Goal: Information Seeking & Learning: Check status

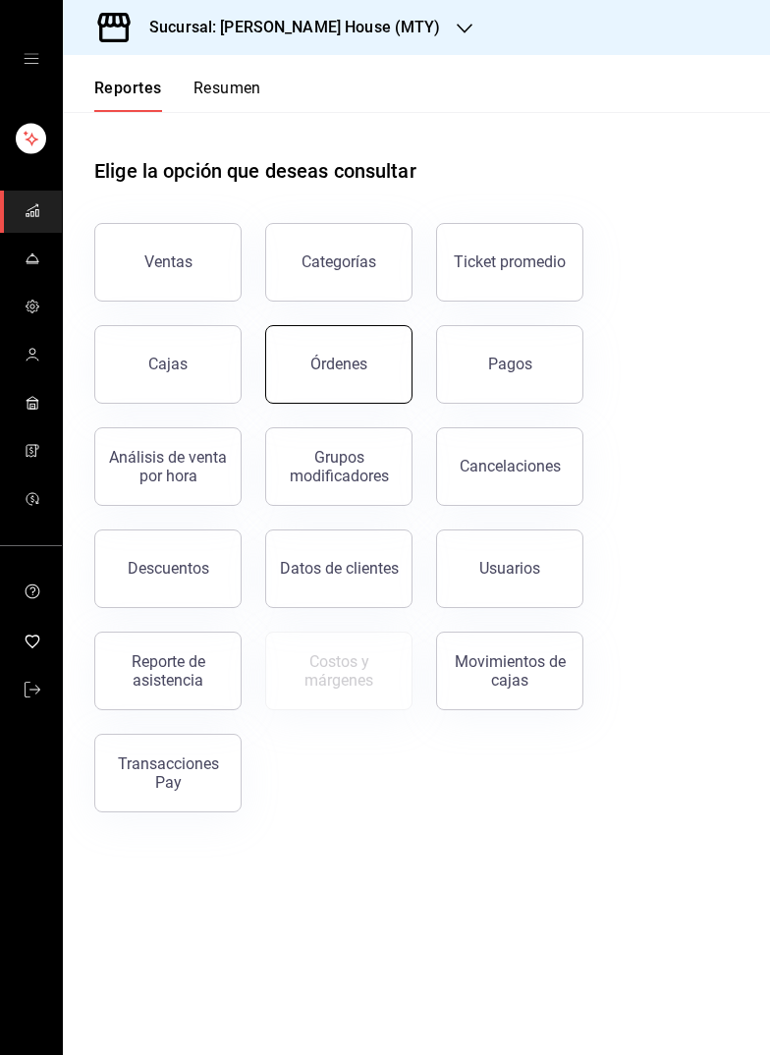
click at [346, 359] on div "Órdenes" at bounding box center [338, 364] width 57 height 19
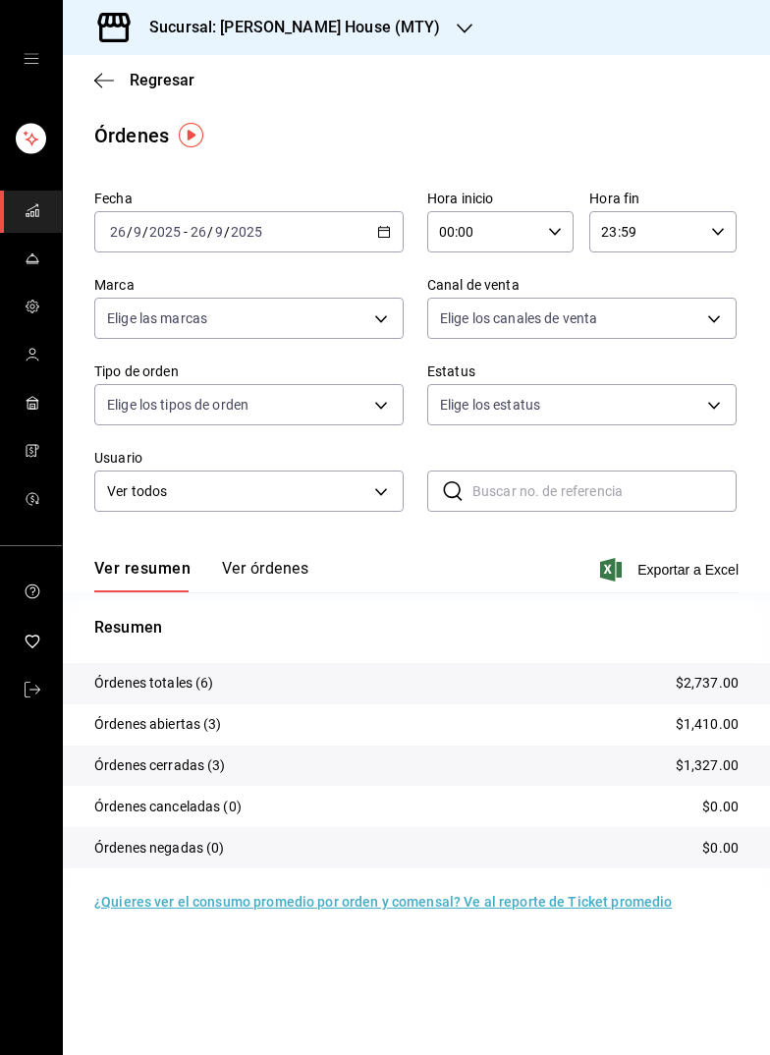
click at [378, 230] on \(Stroke\) "button" at bounding box center [384, 232] width 12 height 11
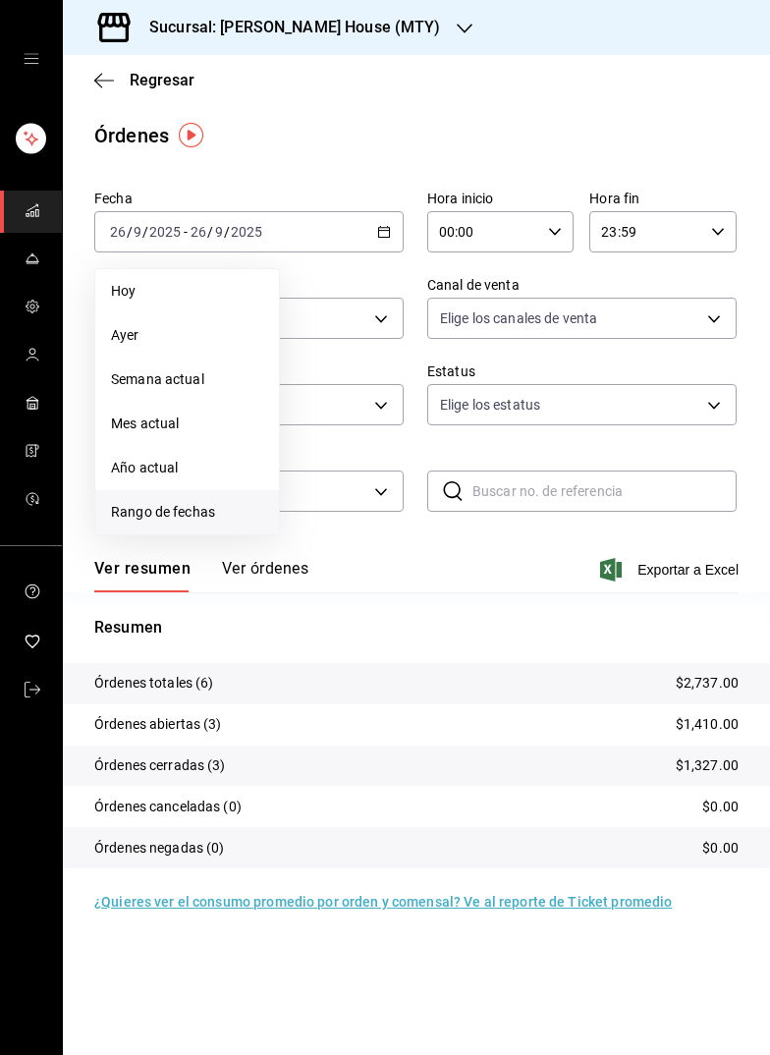
click at [194, 502] on span "Rango de fechas" at bounding box center [187, 512] width 152 height 21
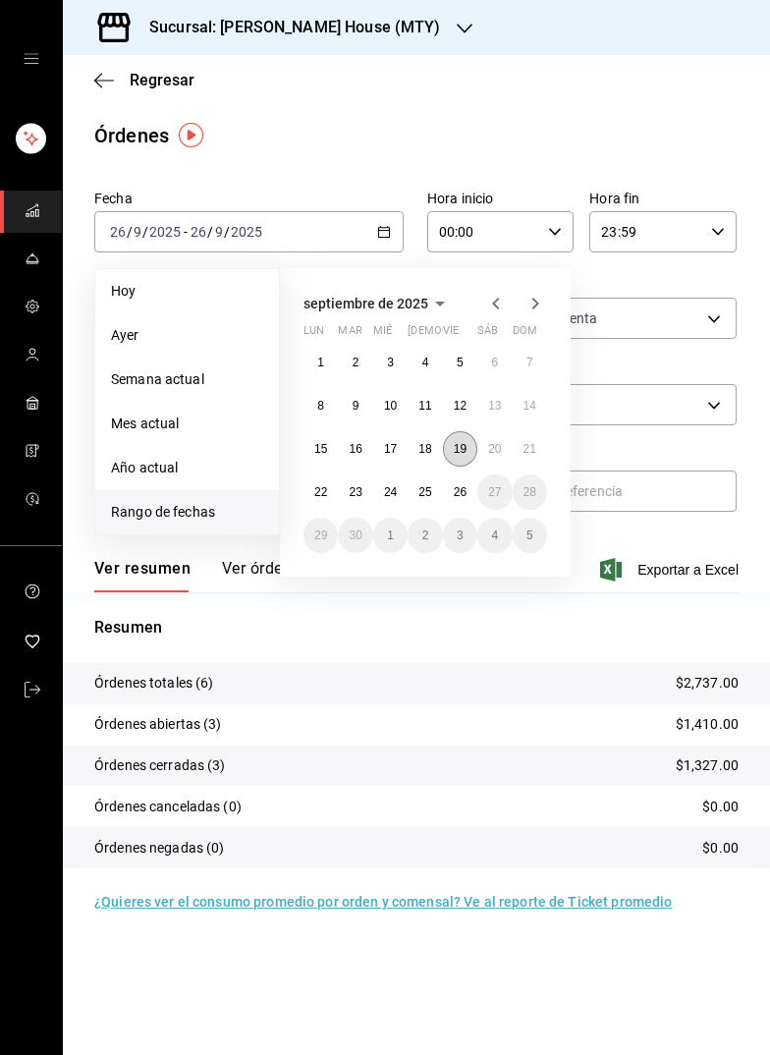
click at [464, 442] on abbr "19" at bounding box center [460, 449] width 13 height 14
click at [418, 492] on abbr "25" at bounding box center [424, 492] width 13 height 14
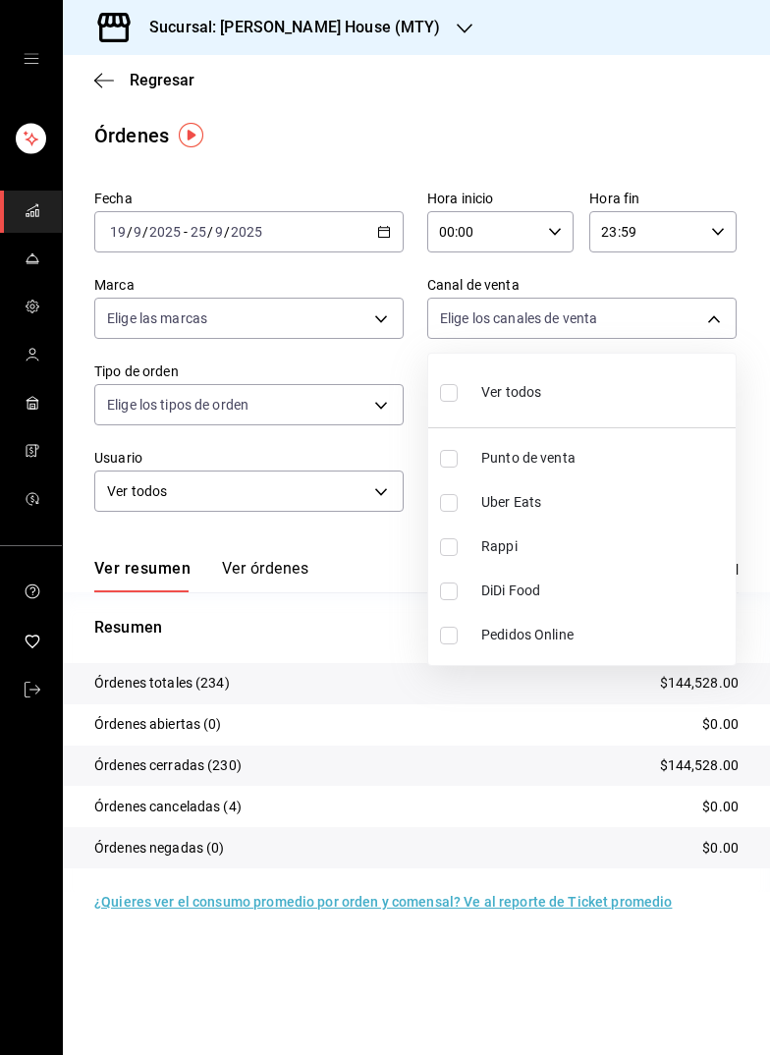
click at [585, 326] on body "Sucursal: [PERSON_NAME] House (MTY) Regresar Órdenes Fecha [DATE] [DATE] - [DAT…" at bounding box center [385, 527] width 770 height 1055
click at [585, 326] on div at bounding box center [385, 527] width 770 height 1055
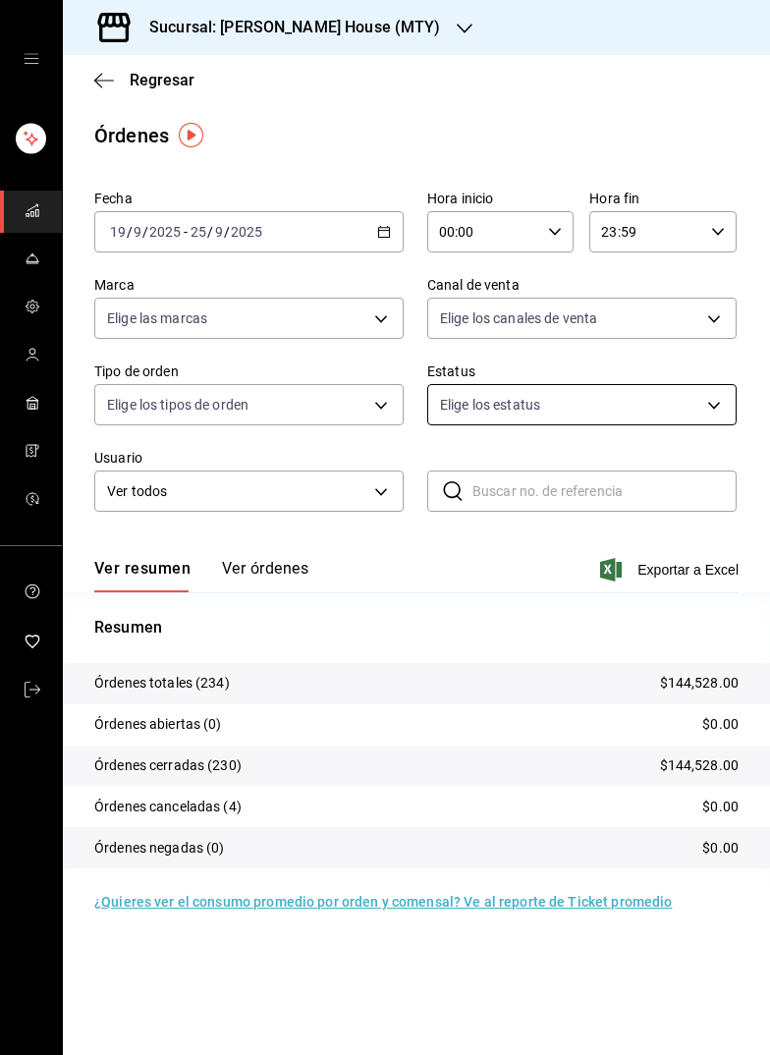
click at [532, 402] on body "Sucursal: [PERSON_NAME] House (MTY) Regresar Órdenes Fecha [DATE] [DATE] - [DAT…" at bounding box center [385, 527] width 770 height 1055
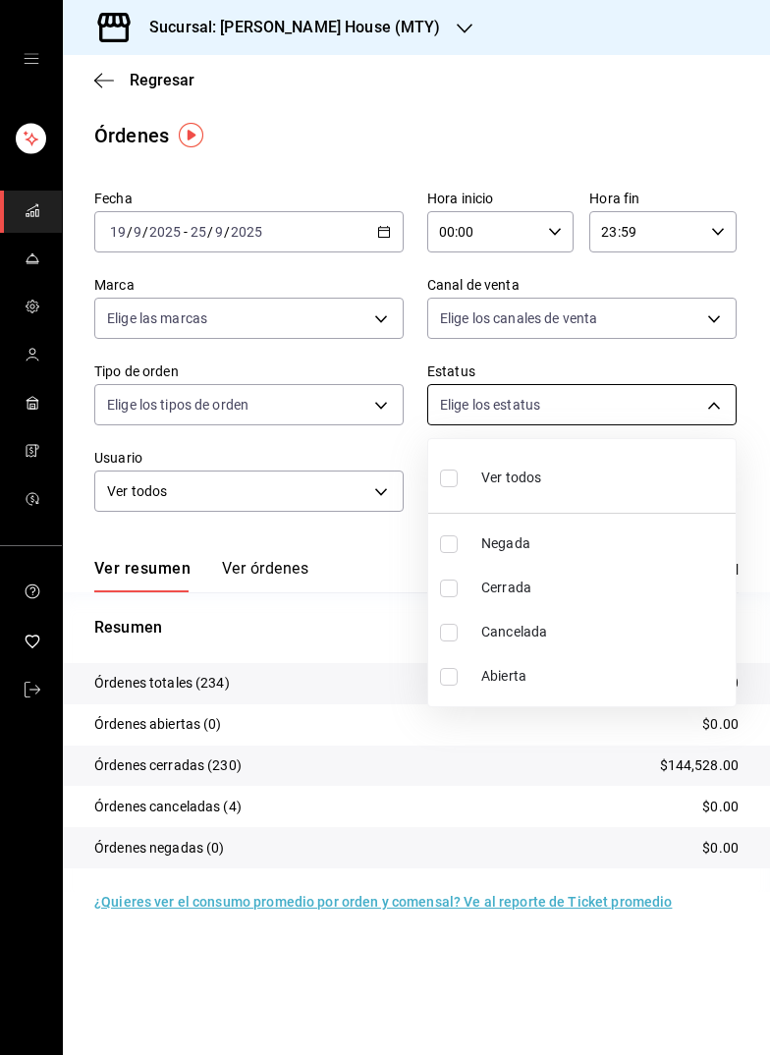
click at [532, 402] on div at bounding box center [385, 527] width 770 height 1055
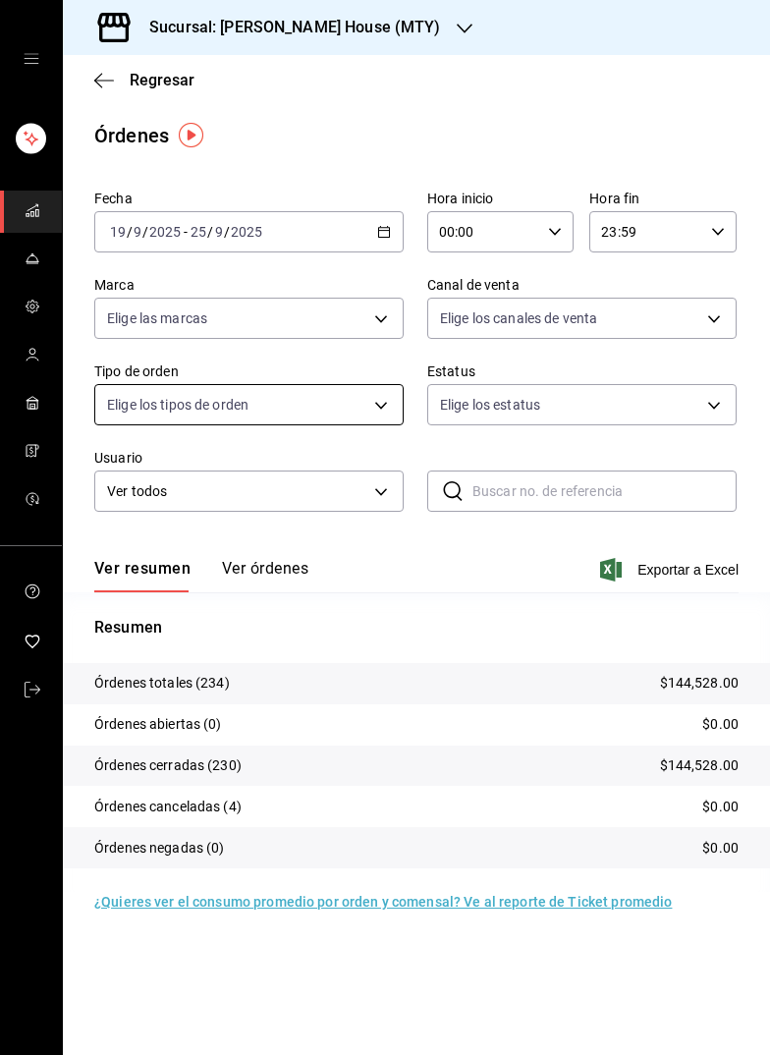
click at [359, 407] on body "Sucursal: [PERSON_NAME] House (MTY) Regresar Órdenes Fecha [DATE] [DATE] - [DAT…" at bounding box center [385, 527] width 770 height 1055
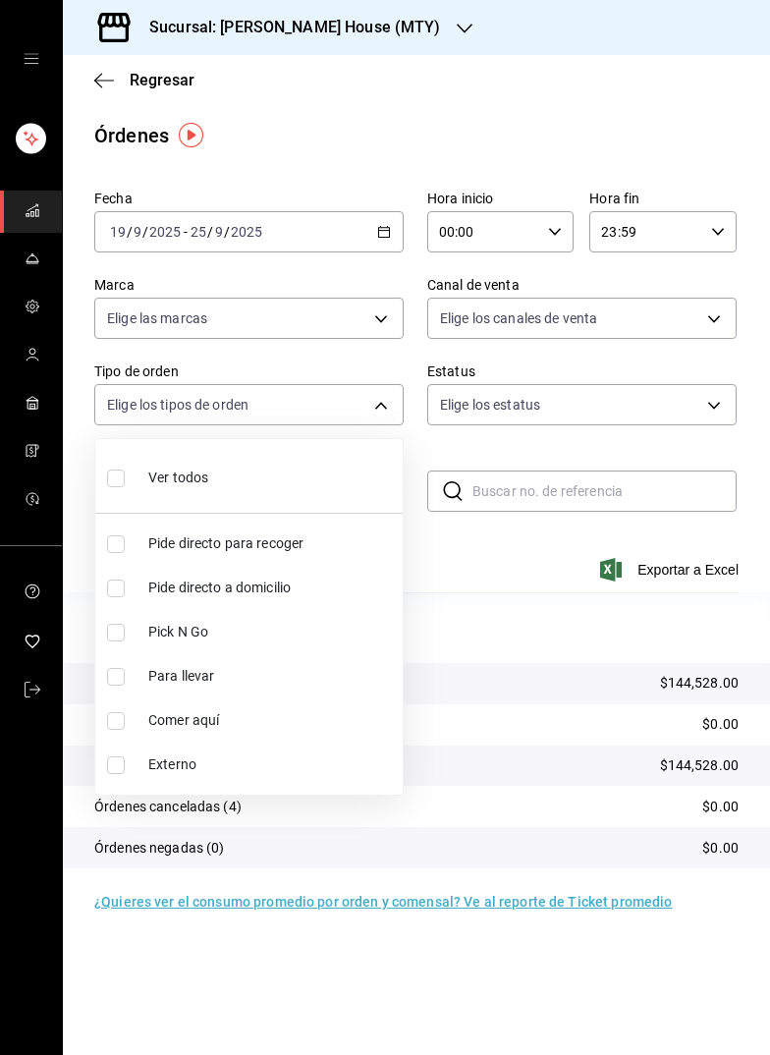
click at [198, 710] on span "Comer aquí" at bounding box center [271, 720] width 246 height 21
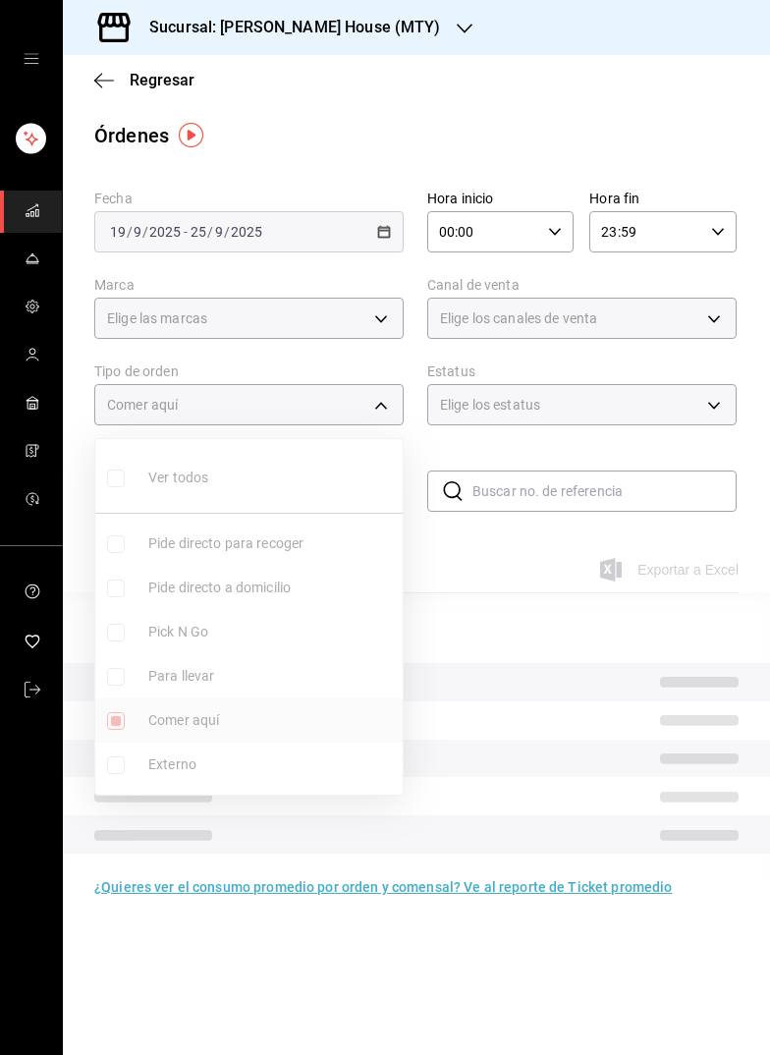
type input "a236aaaa-0473-462e-ba0d-d55faa974d3c"
checkbox input "true"
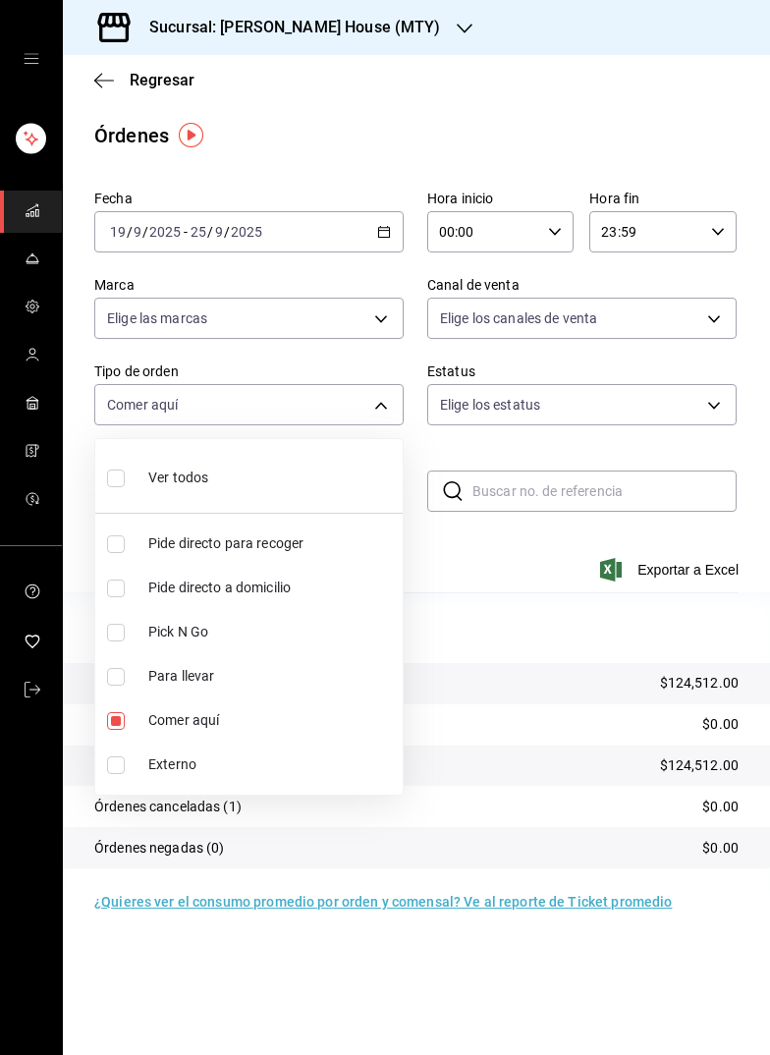
click at [468, 556] on div at bounding box center [385, 527] width 770 height 1055
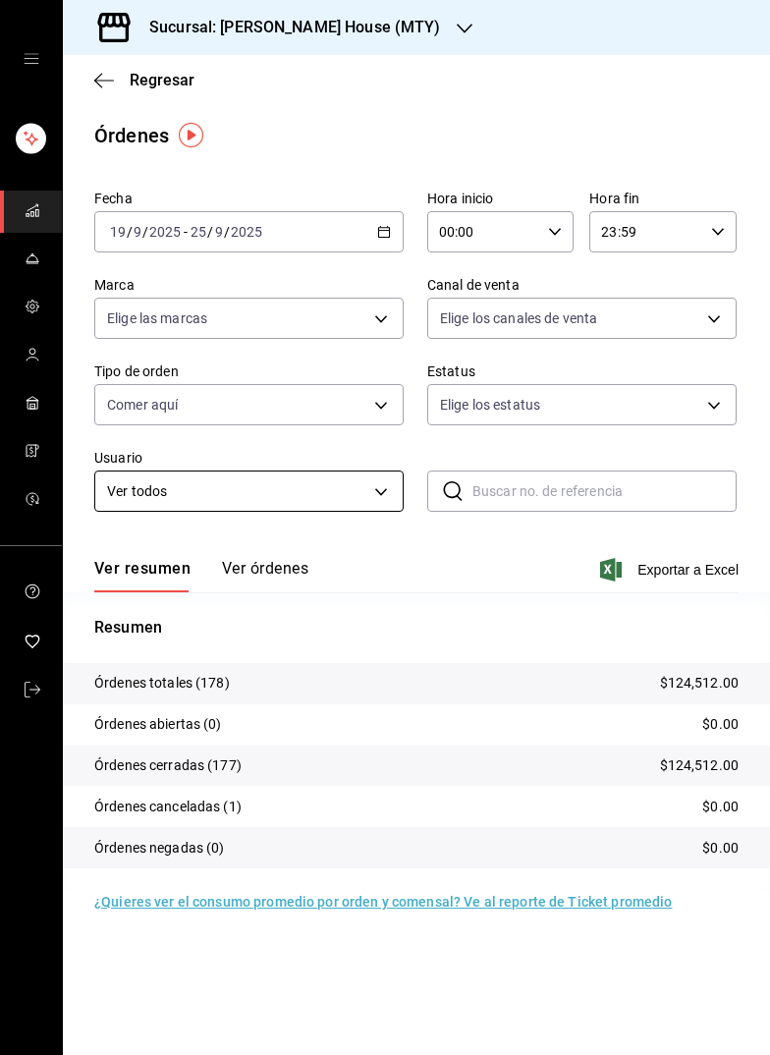
click at [319, 487] on body "Sucursal: [PERSON_NAME] House (MTY) Regresar Órdenes Fecha [DATE] [DATE] - [DAT…" at bounding box center [385, 527] width 770 height 1055
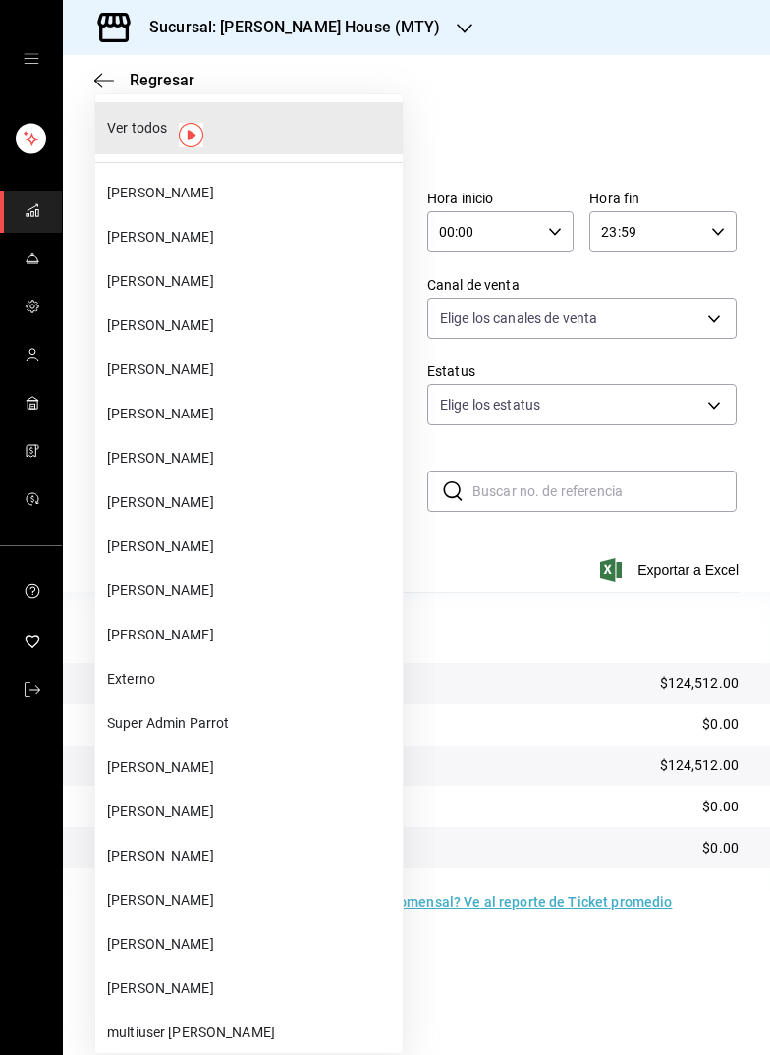
click at [185, 492] on span "[PERSON_NAME]" at bounding box center [251, 502] width 288 height 21
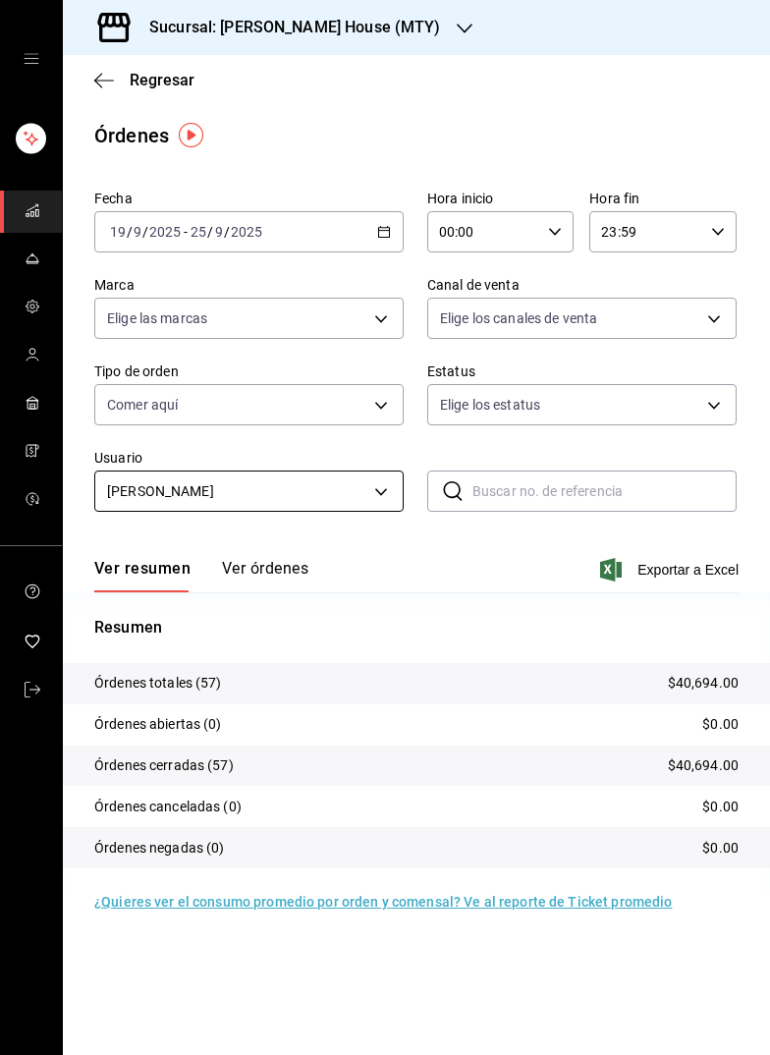
click at [310, 489] on body "Sucursal: [PERSON_NAME] House (MTY) Regresar Órdenes Fecha [DATE] [DATE] - [DAT…" at bounding box center [385, 527] width 770 height 1055
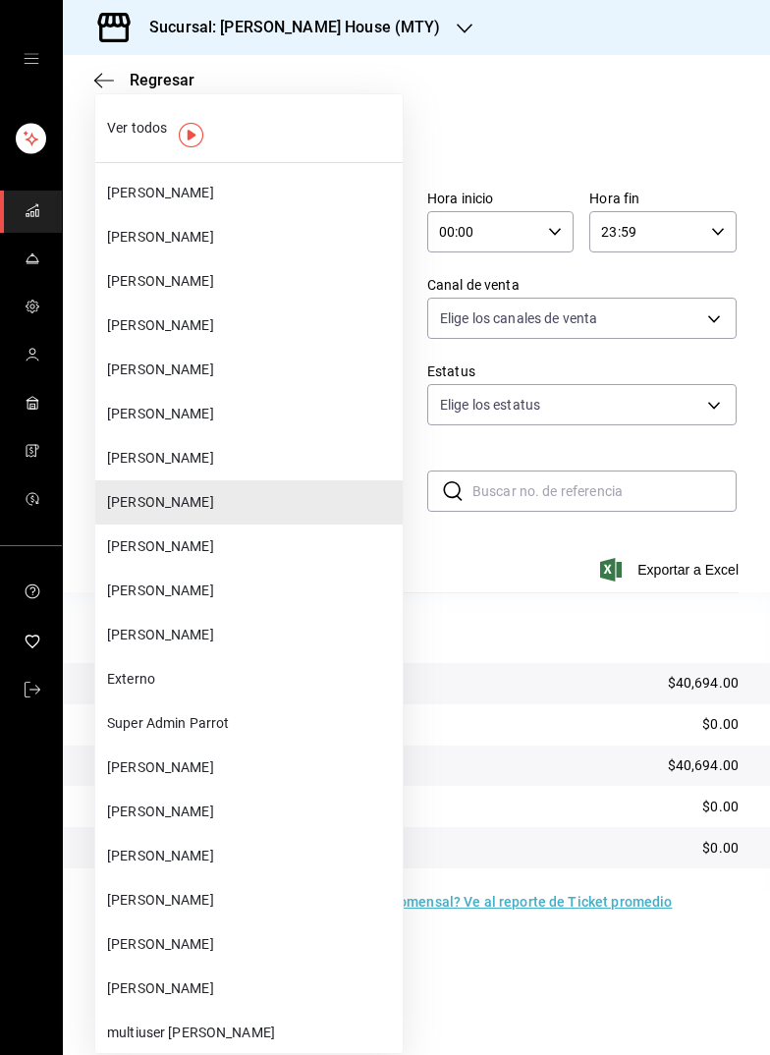
click at [236, 536] on span "[PERSON_NAME]" at bounding box center [251, 546] width 288 height 21
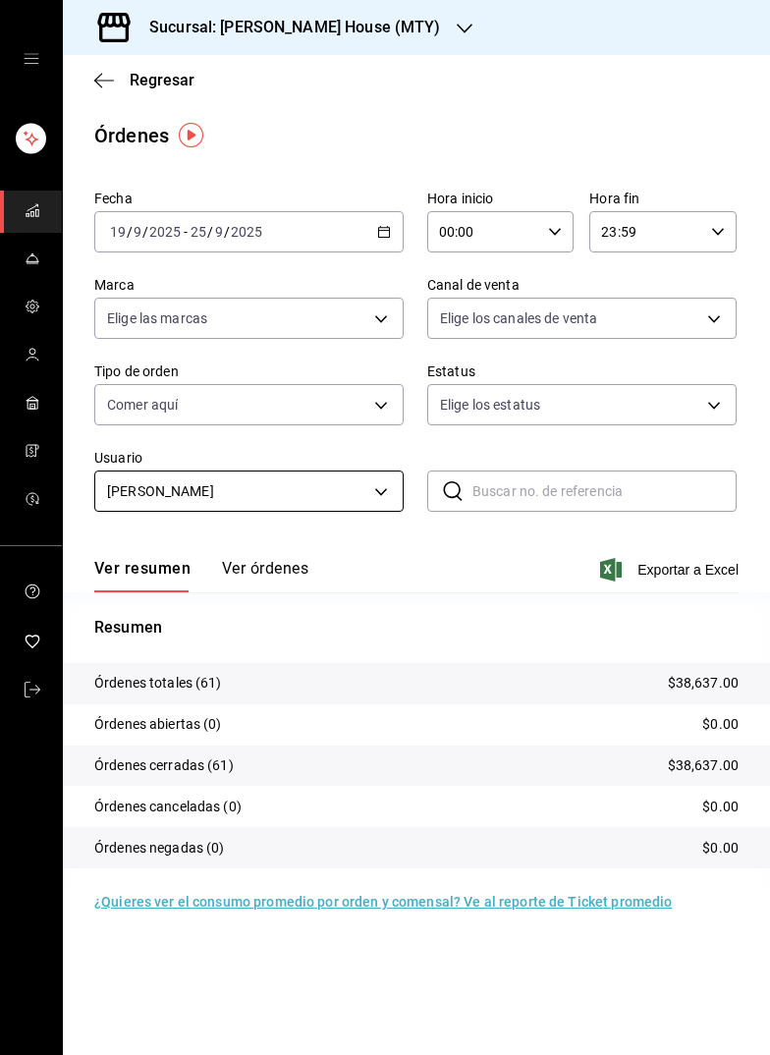
click at [260, 484] on body "Sucursal: Tadaima [GEOGRAPHIC_DATA] (MTY) Regresar Órdenes Fecha [DATE] [DATE] …" at bounding box center [385, 527] width 770 height 1055
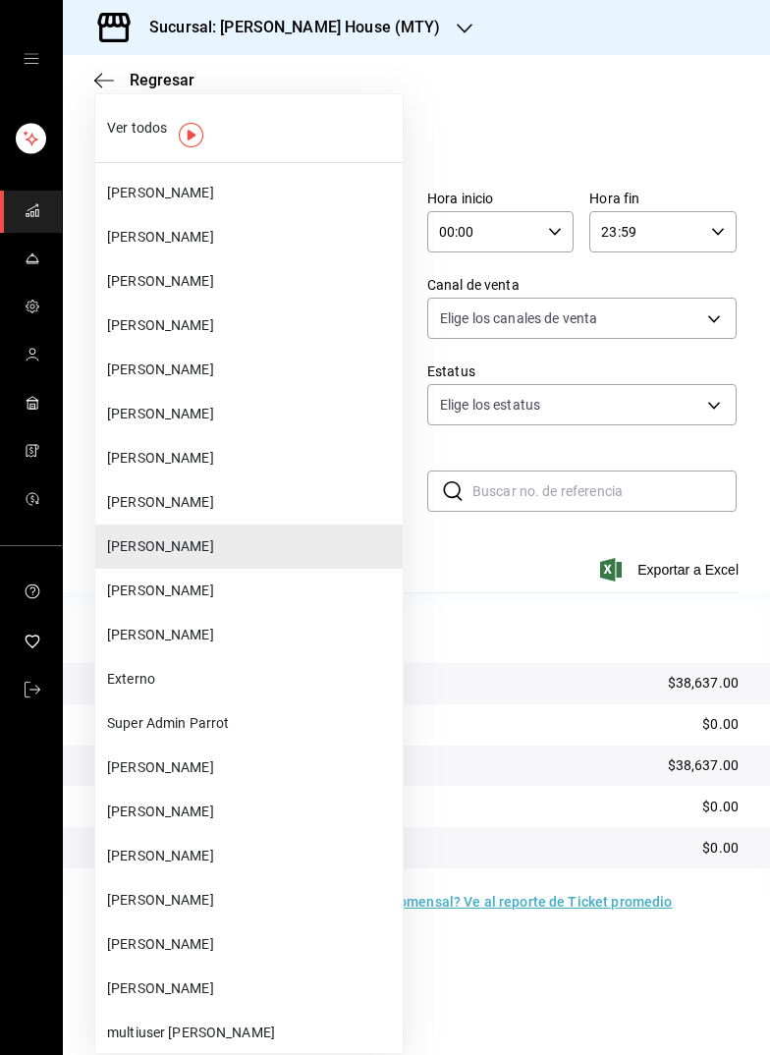
click at [182, 580] on span "[PERSON_NAME]" at bounding box center [251, 590] width 288 height 21
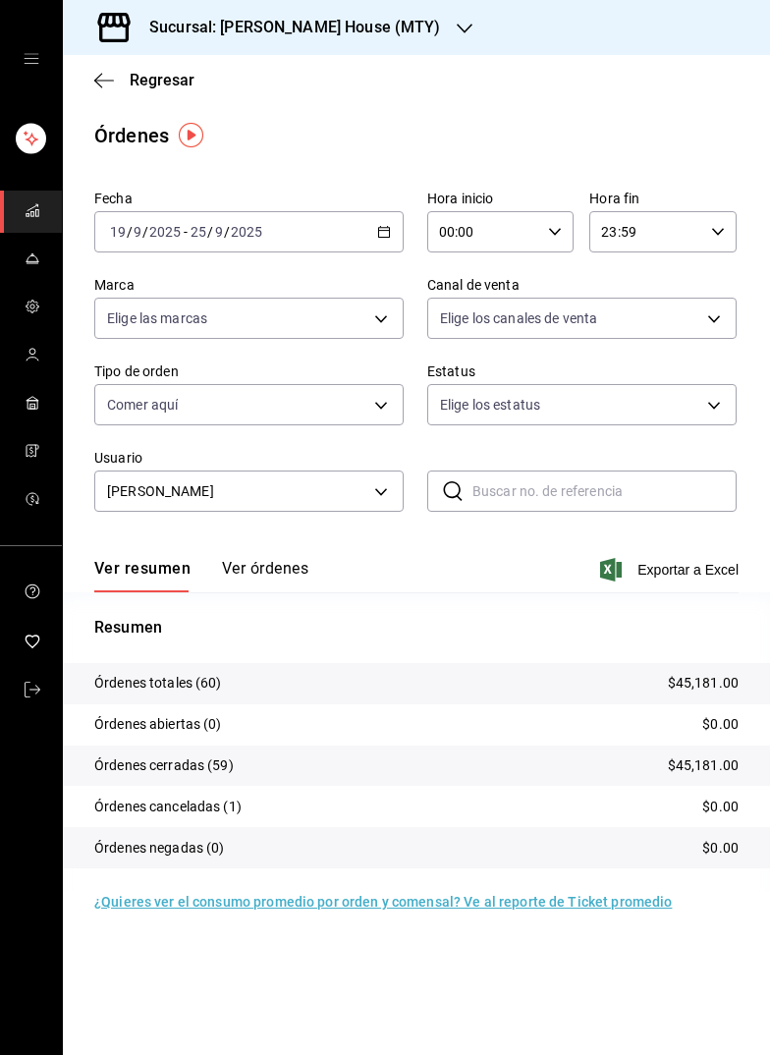
click at [382, 237] on div "[DATE] [DATE] - [DATE] [DATE]" at bounding box center [248, 231] width 309 height 41
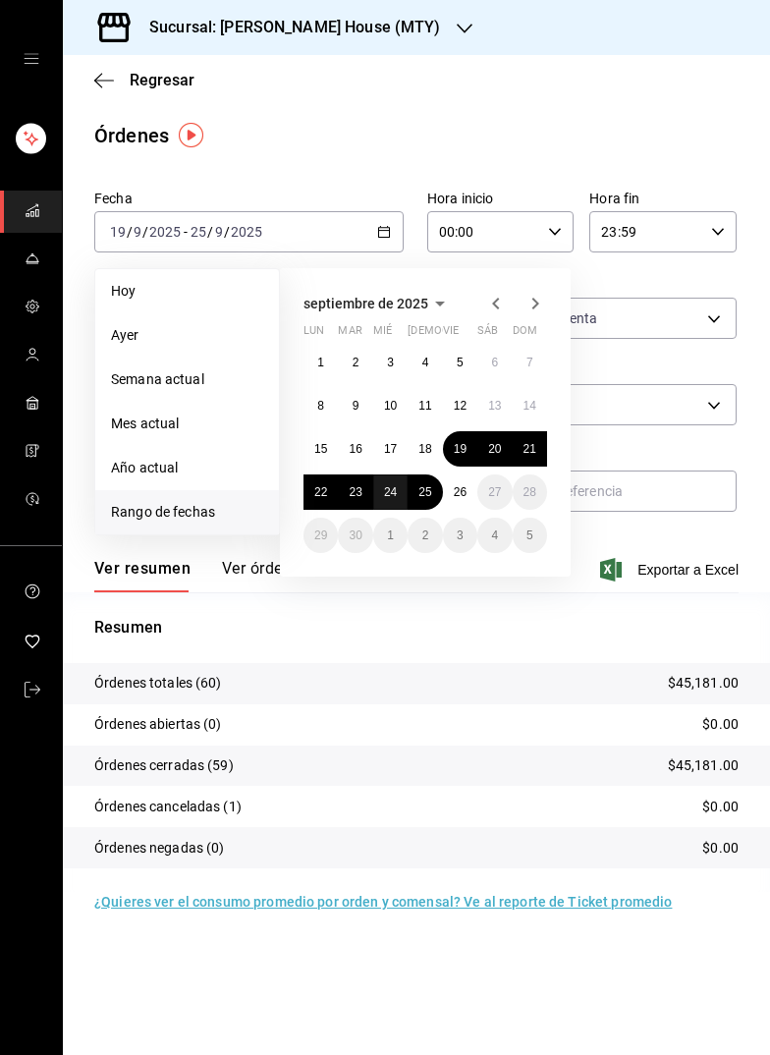
click at [384, 485] on abbr "24" at bounding box center [390, 492] width 13 height 14
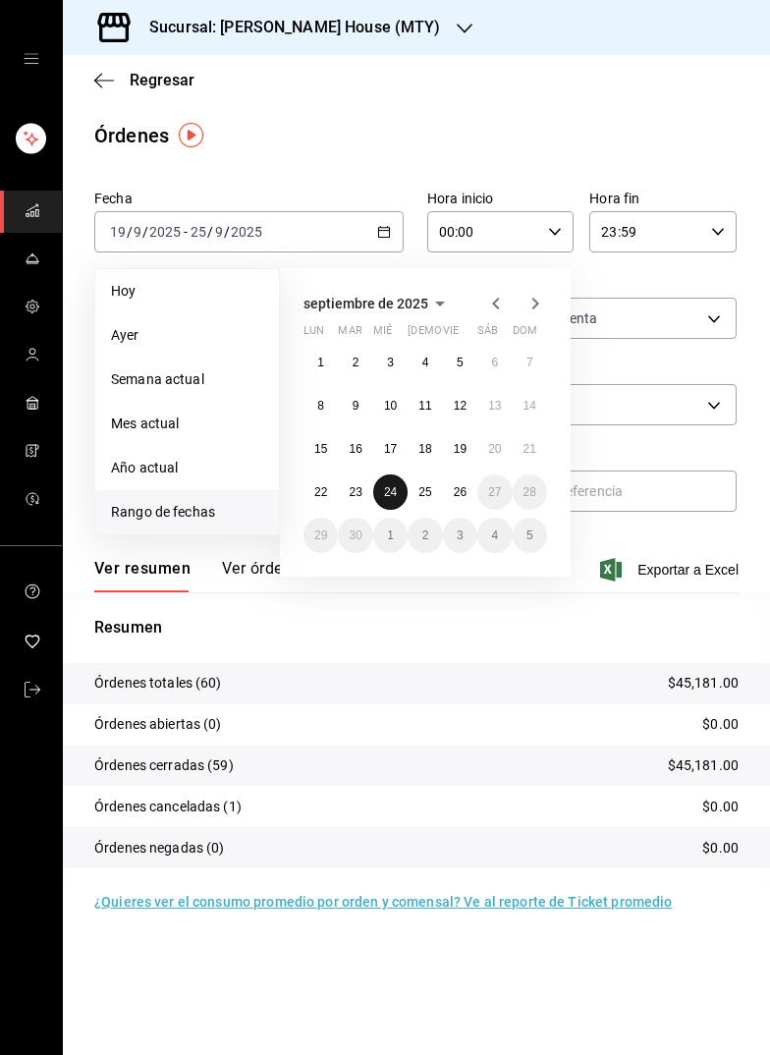
click at [384, 485] on abbr "24" at bounding box center [390, 492] width 13 height 14
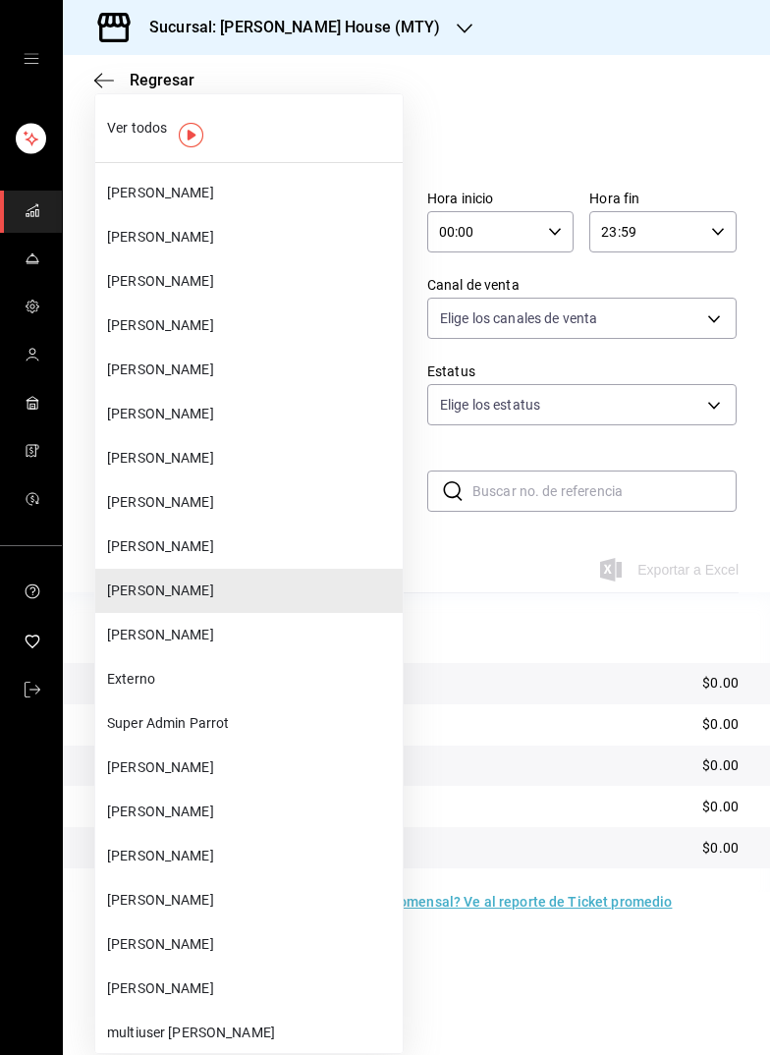
click at [340, 488] on body "Sucursal: [PERSON_NAME] House (MTY) Regresar Órdenes Fecha [DATE] [DATE] - [DAT…" at bounding box center [385, 527] width 770 height 1055
click at [214, 536] on span "[PERSON_NAME]" at bounding box center [251, 546] width 288 height 21
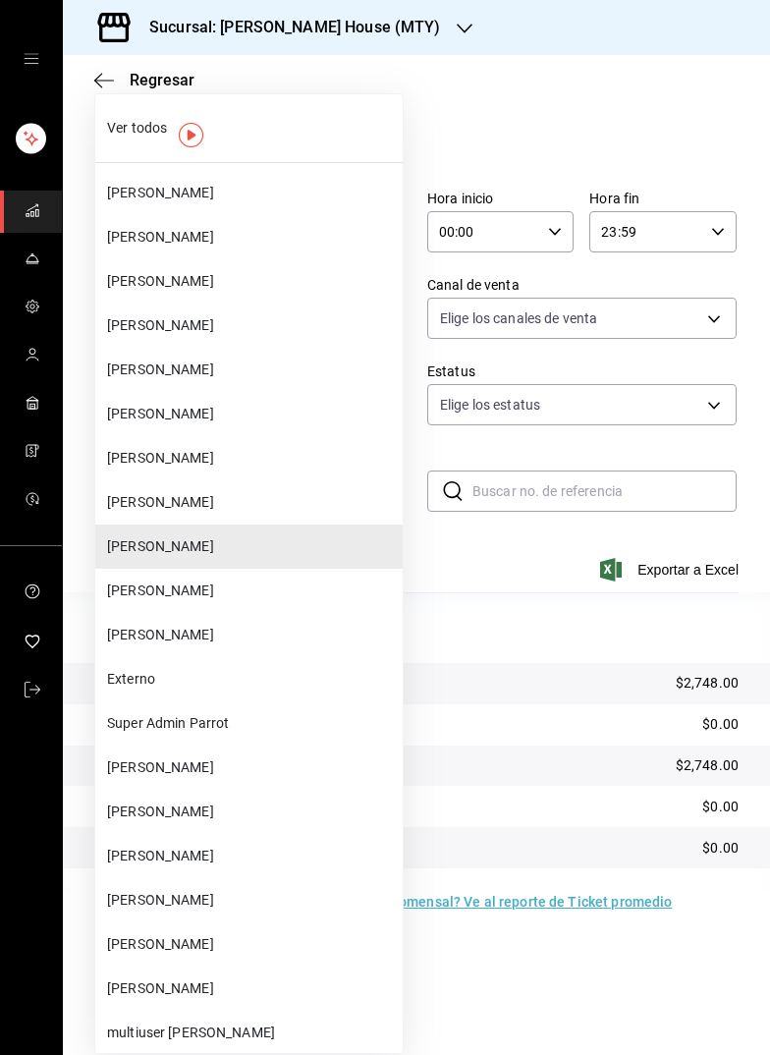
click at [225, 493] on body "Sucursal: Tadaima [GEOGRAPHIC_DATA] (MTY) Regresar Órdenes Fecha [DATE] [DATE] …" at bounding box center [385, 527] width 770 height 1055
click at [183, 493] on span "[PERSON_NAME]" at bounding box center [251, 502] width 288 height 21
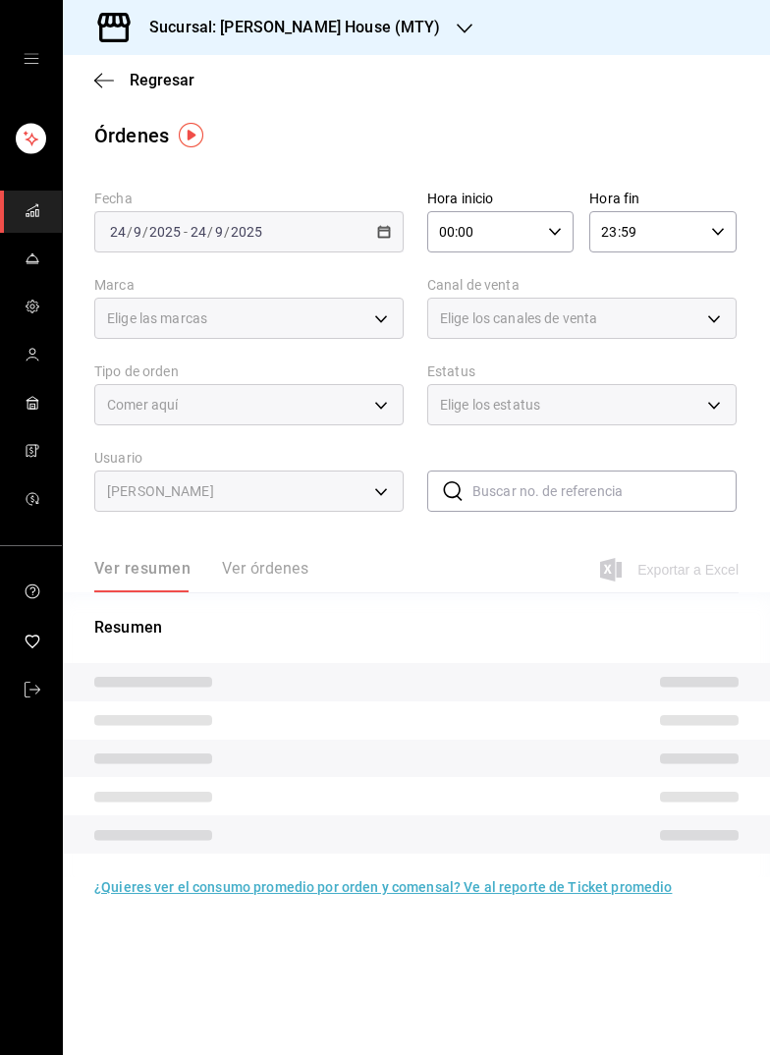
type input "8bed2af4-5a8f-4ecc-80c5-e6b815871456"
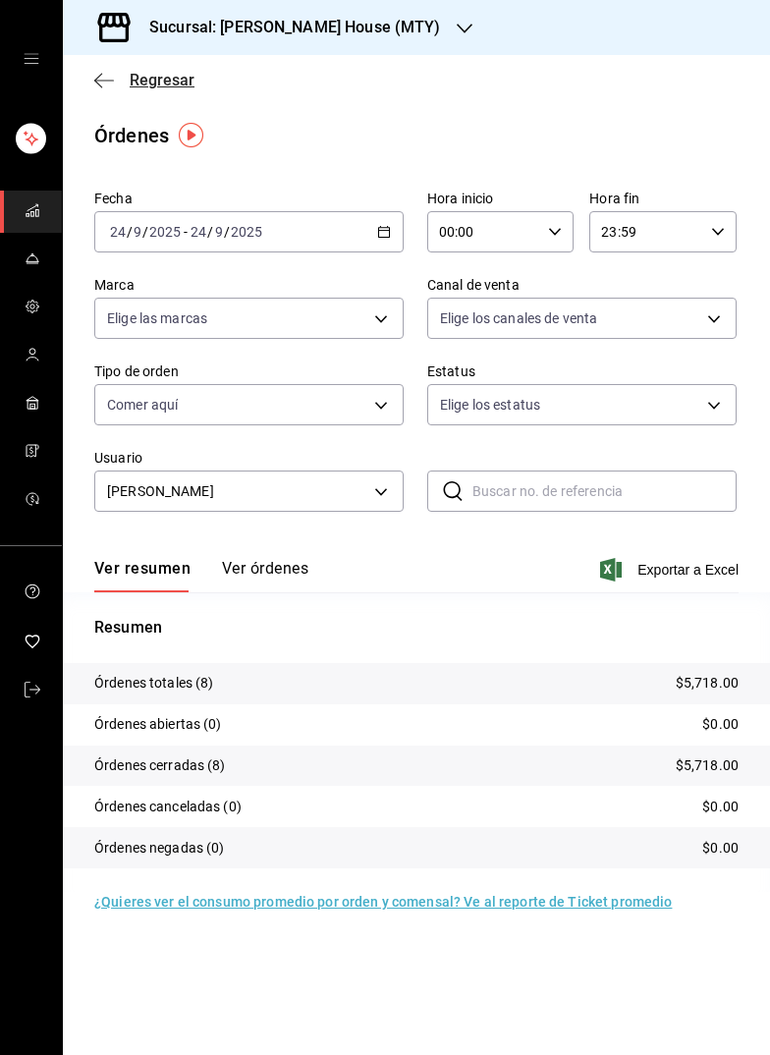
click at [153, 77] on span "Regresar" at bounding box center [162, 80] width 65 height 19
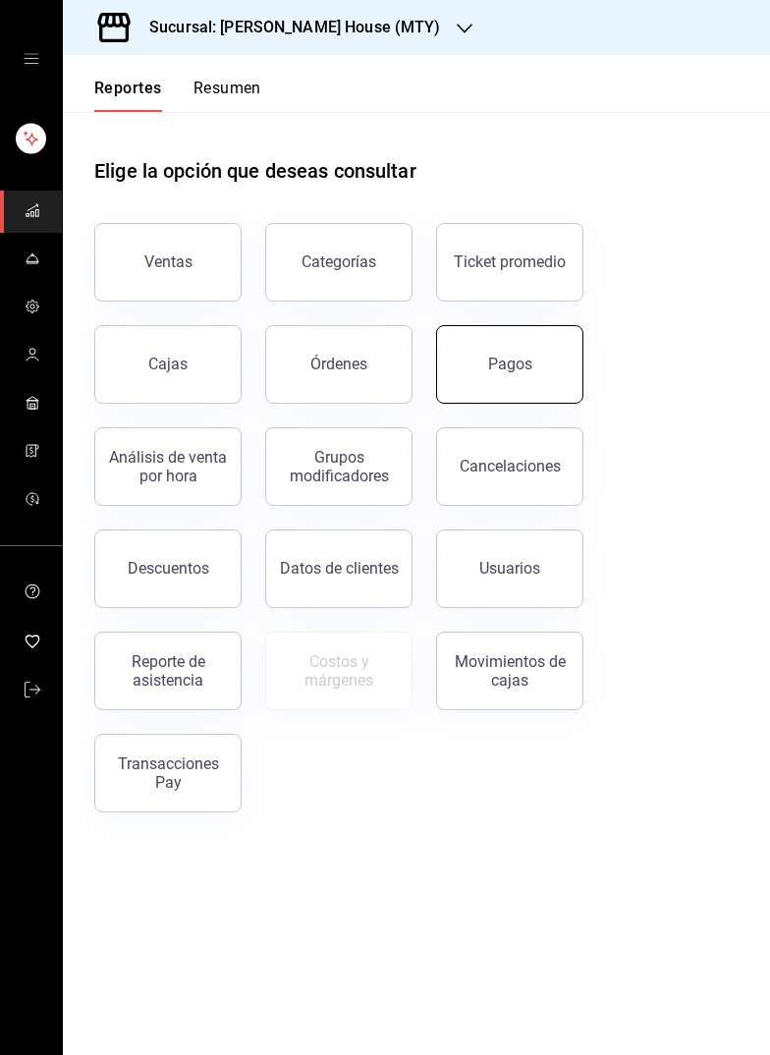
click at [495, 363] on div "Pagos" at bounding box center [510, 364] width 44 height 19
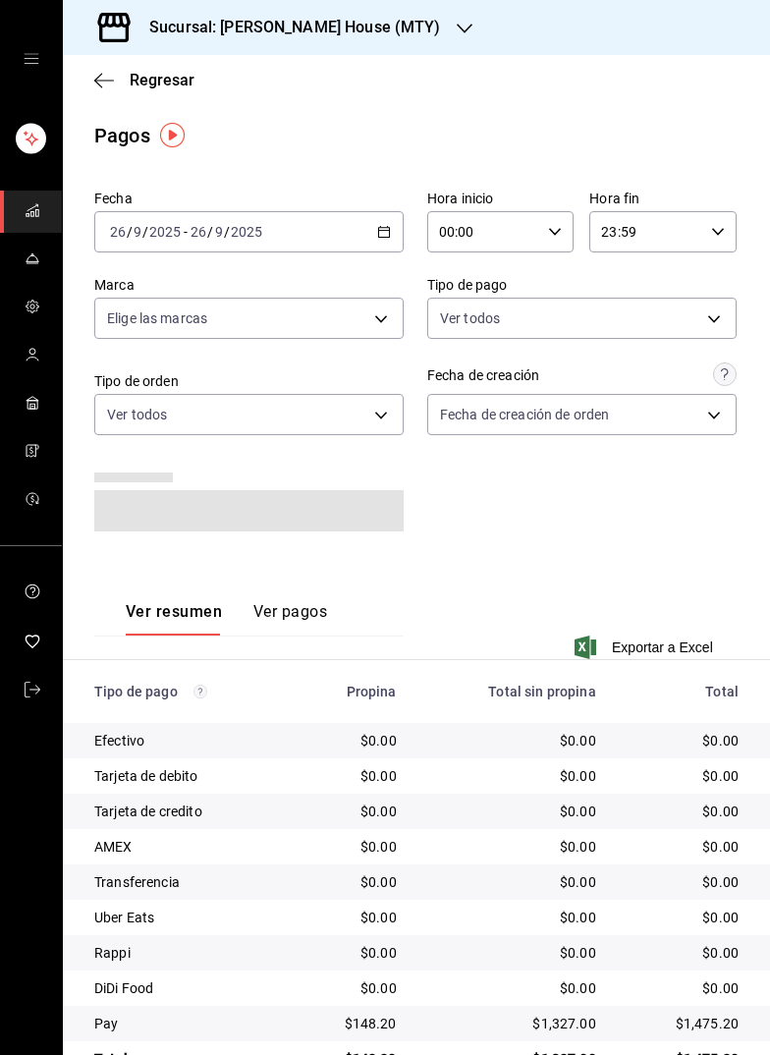
click at [374, 224] on div "[DATE] [DATE] - [DATE] [DATE]" at bounding box center [248, 231] width 309 height 41
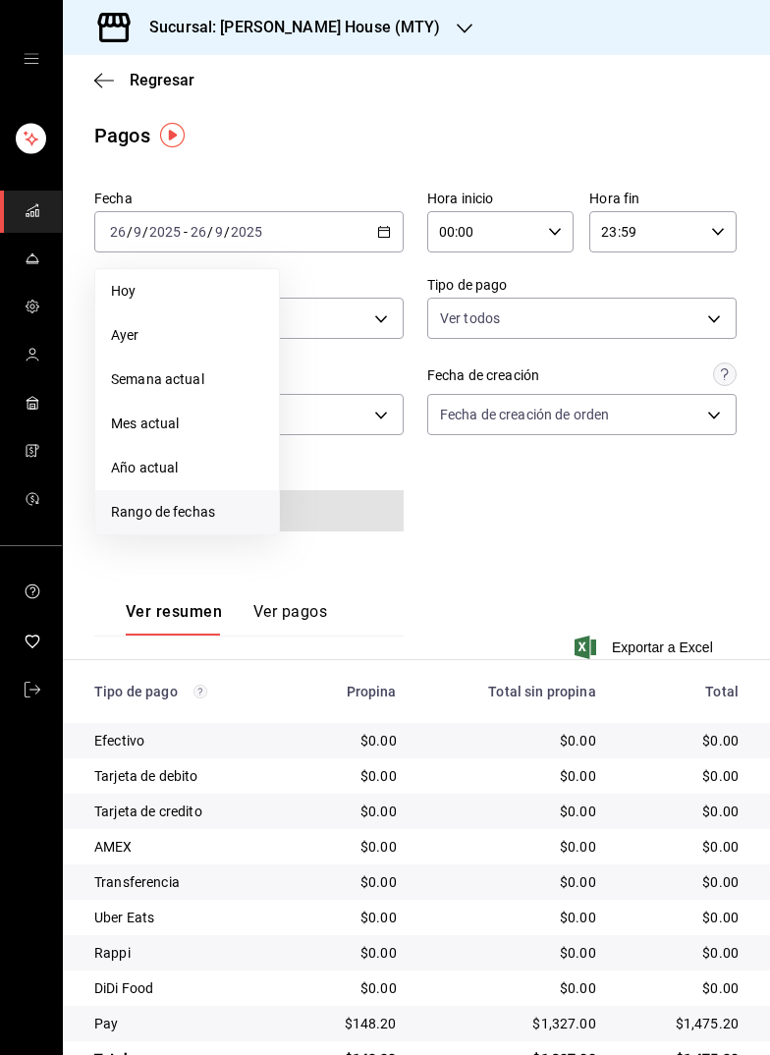
click at [173, 490] on li "Rango de fechas" at bounding box center [187, 512] width 184 height 44
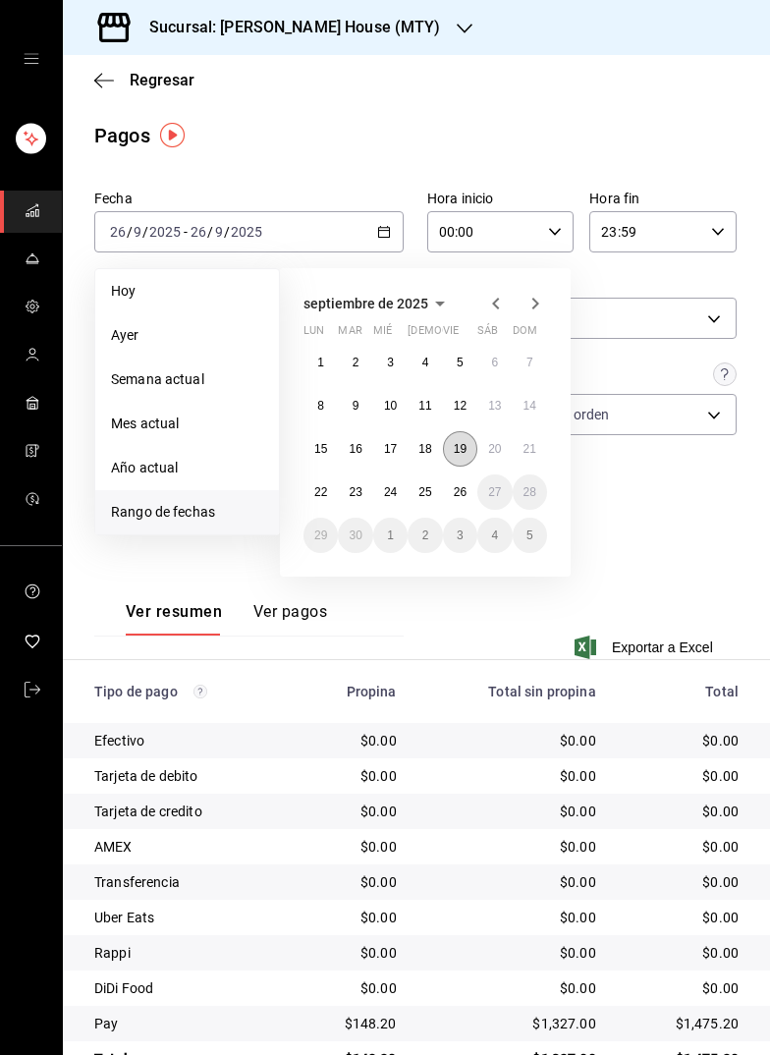
click at [462, 442] on abbr "19" at bounding box center [460, 449] width 13 height 14
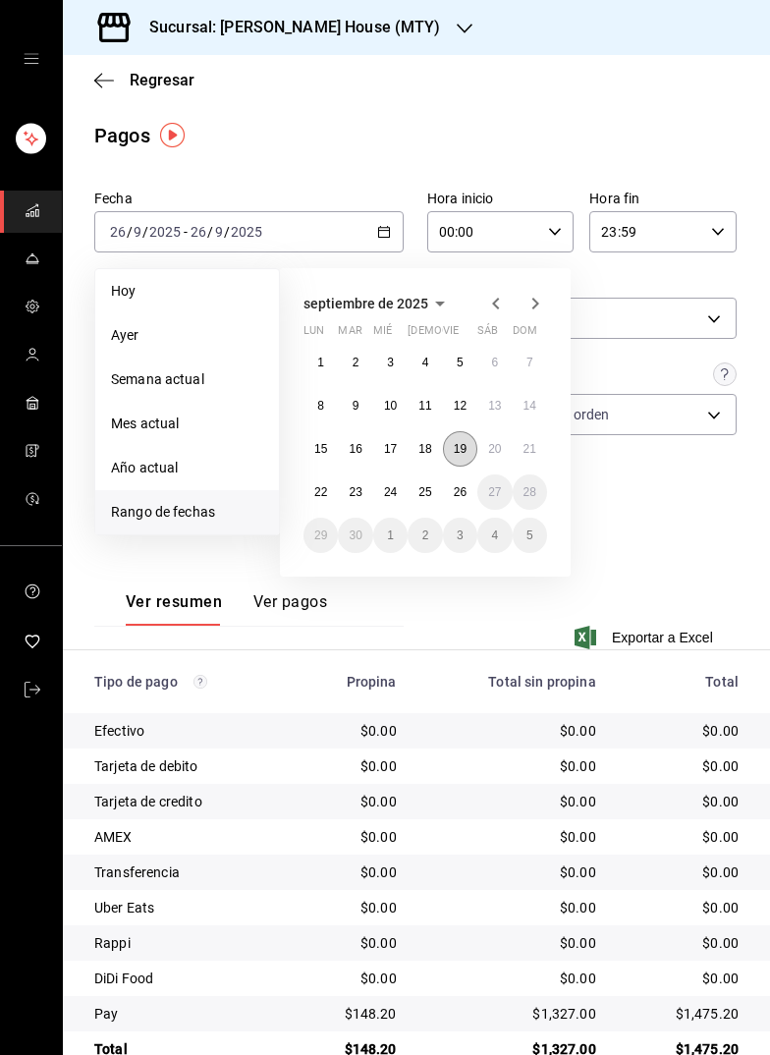
click at [460, 449] on abbr "19" at bounding box center [460, 449] width 13 height 14
click at [421, 487] on abbr "25" at bounding box center [424, 492] width 13 height 14
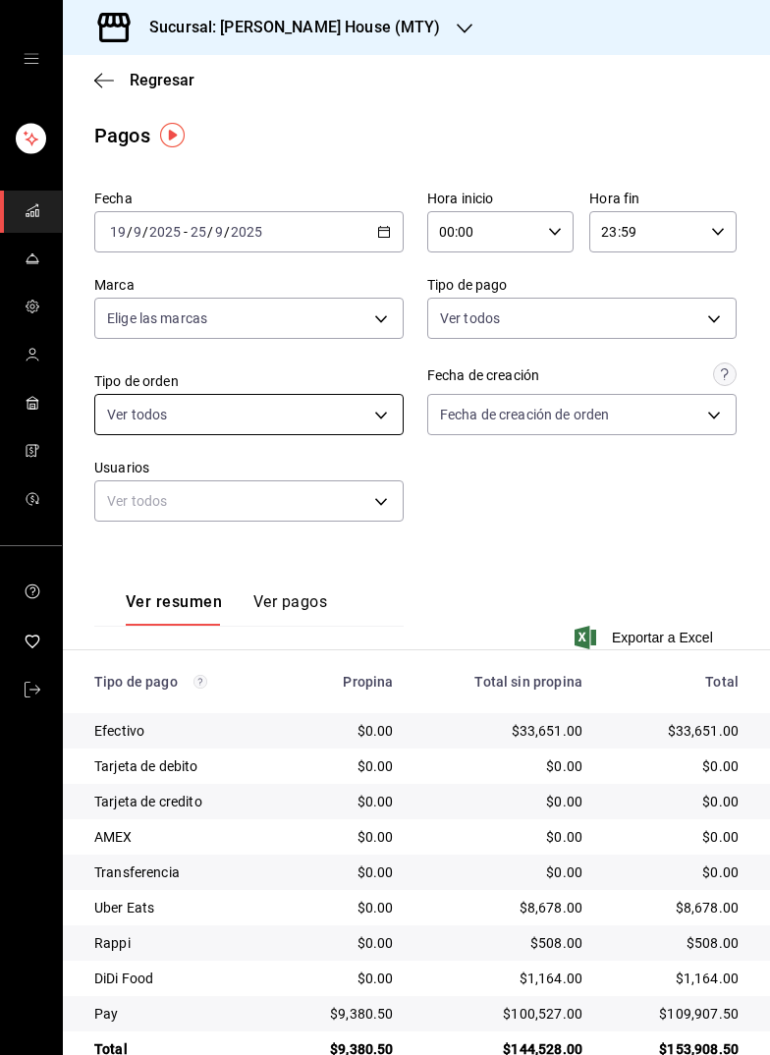
click at [381, 407] on body "Sucursal: [PERSON_NAME] House (MTY) Regresar Pagos Fecha [DATE] [DATE] - [DATE]…" at bounding box center [385, 527] width 770 height 1055
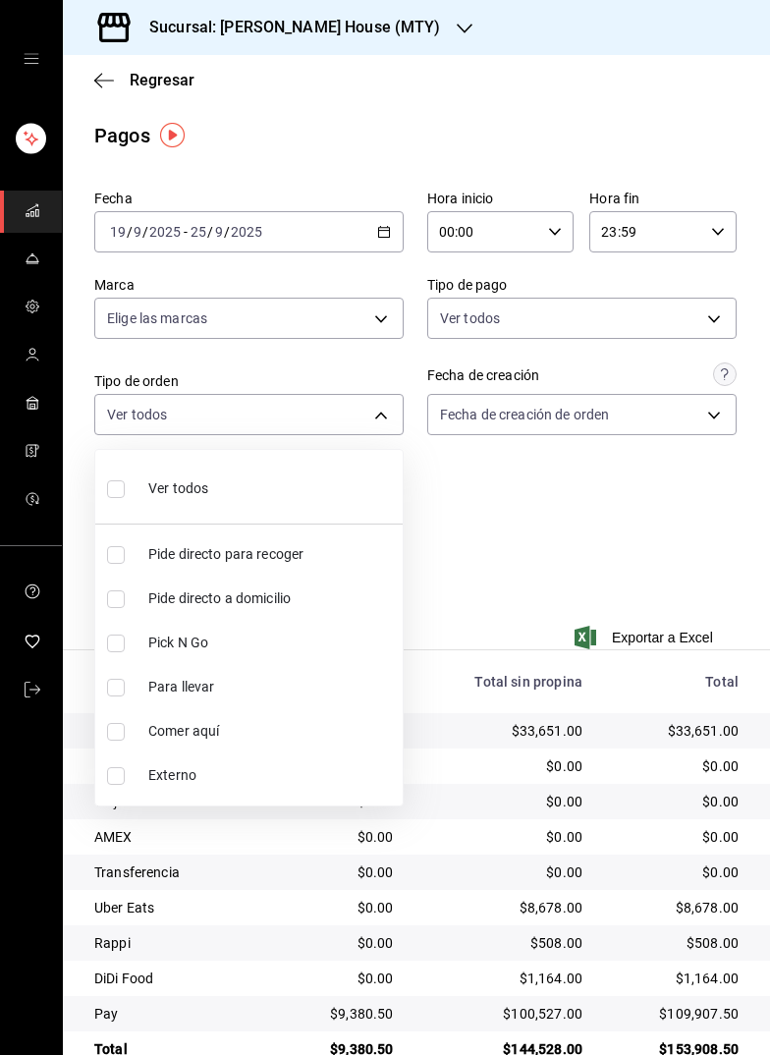
click at [196, 729] on span "Comer aquí" at bounding box center [271, 731] width 246 height 21
type input "a236aaaa-0473-462e-ba0d-d55faa974d3c"
checkbox input "true"
click at [493, 520] on div at bounding box center [385, 527] width 770 height 1055
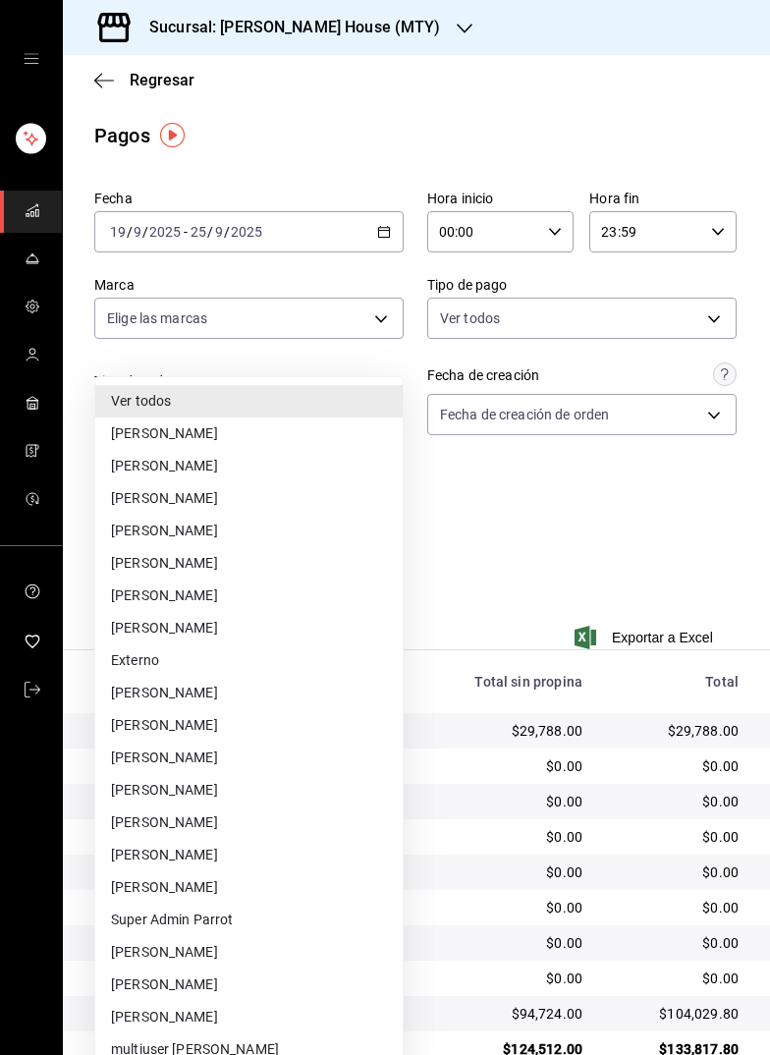
click at [382, 496] on body "Sucursal: [PERSON_NAME] House (MTY) Regresar Pagos Fecha [DATE] [DATE] - [DATE]…" at bounding box center [385, 527] width 770 height 1055
click at [185, 752] on li "[PERSON_NAME]" at bounding box center [248, 757] width 307 height 32
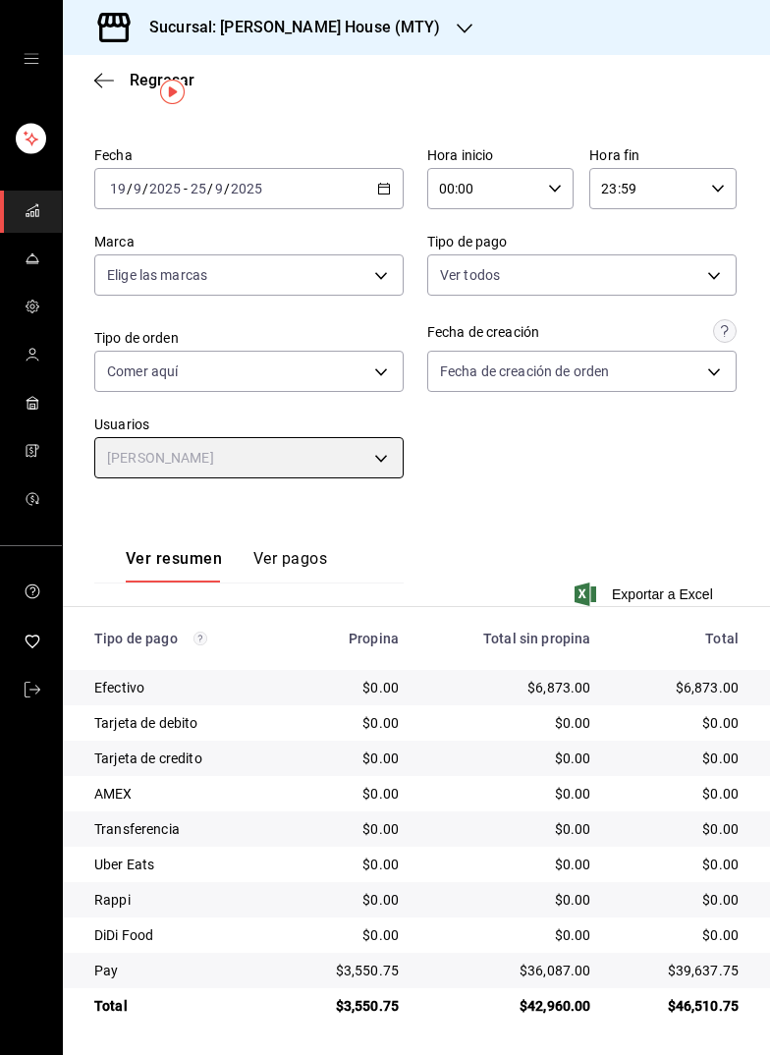
scroll to position [41, 0]
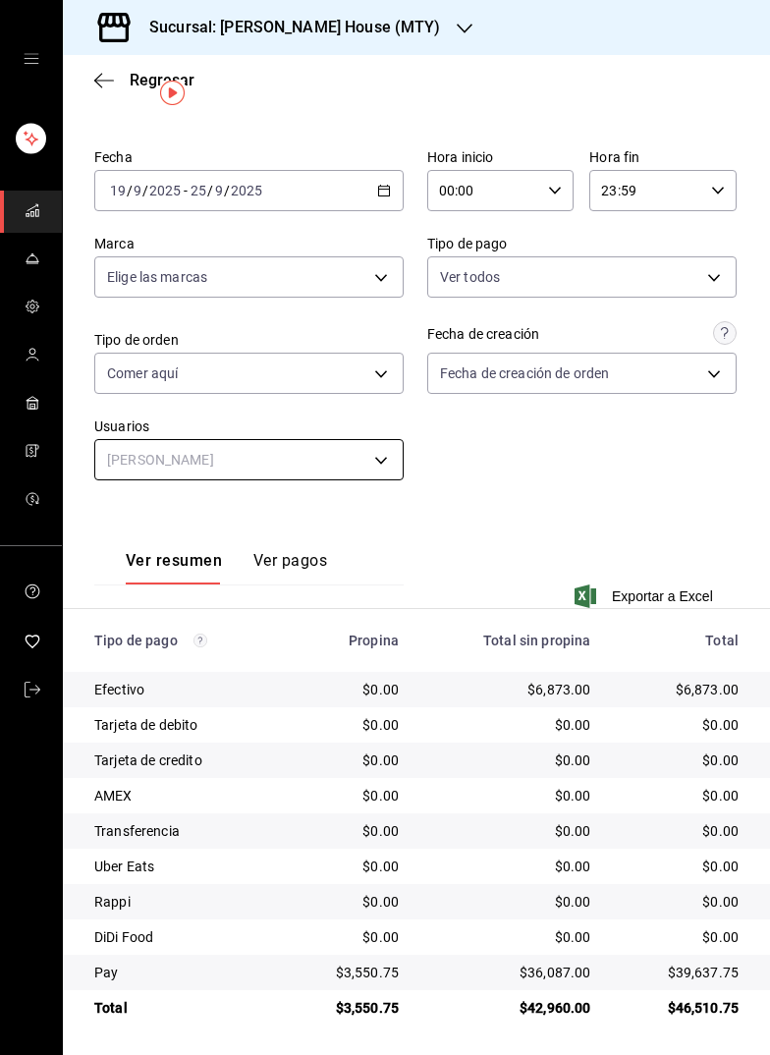
click at [355, 460] on body "Sucursal: [PERSON_NAME] House (MTY) Regresar Pagos Fecha [DATE] [DATE] - [DATE]…" at bounding box center [385, 527] width 770 height 1055
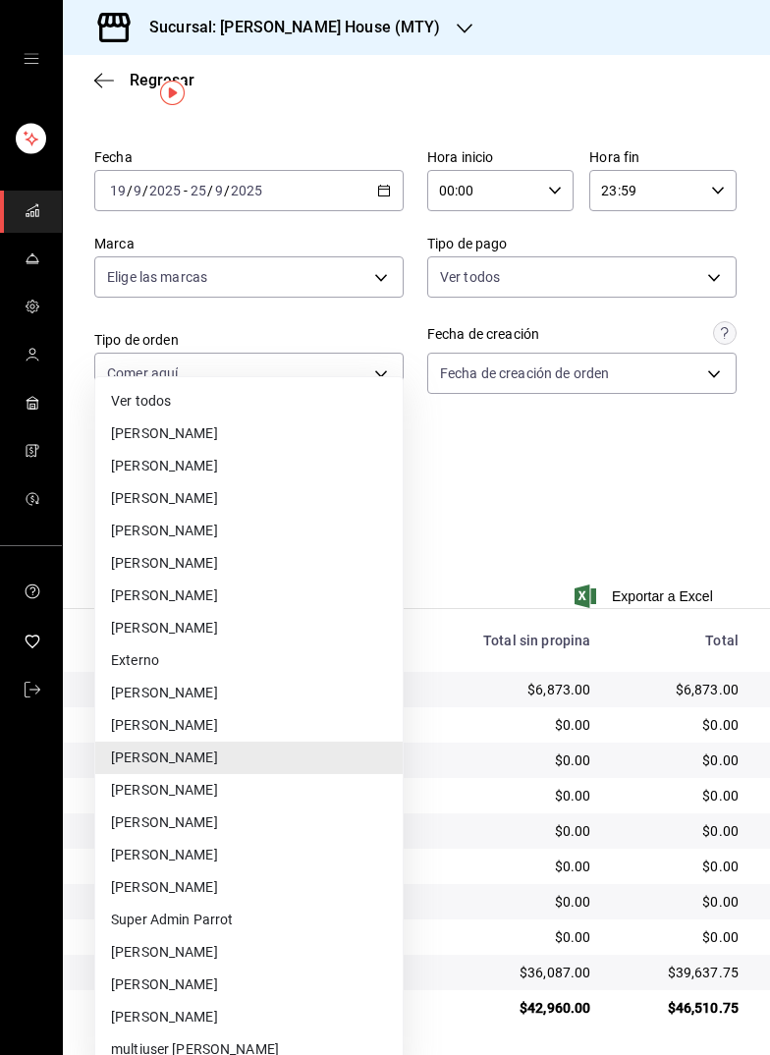
click at [197, 779] on li "[PERSON_NAME]" at bounding box center [248, 790] width 307 height 32
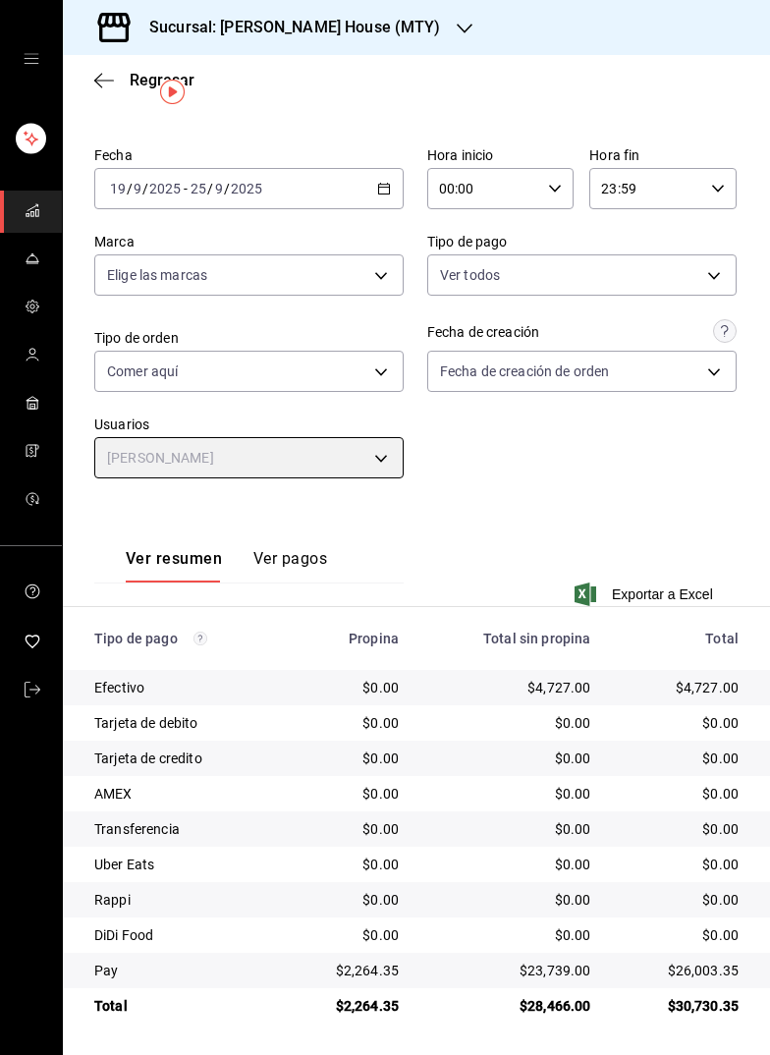
scroll to position [41, 0]
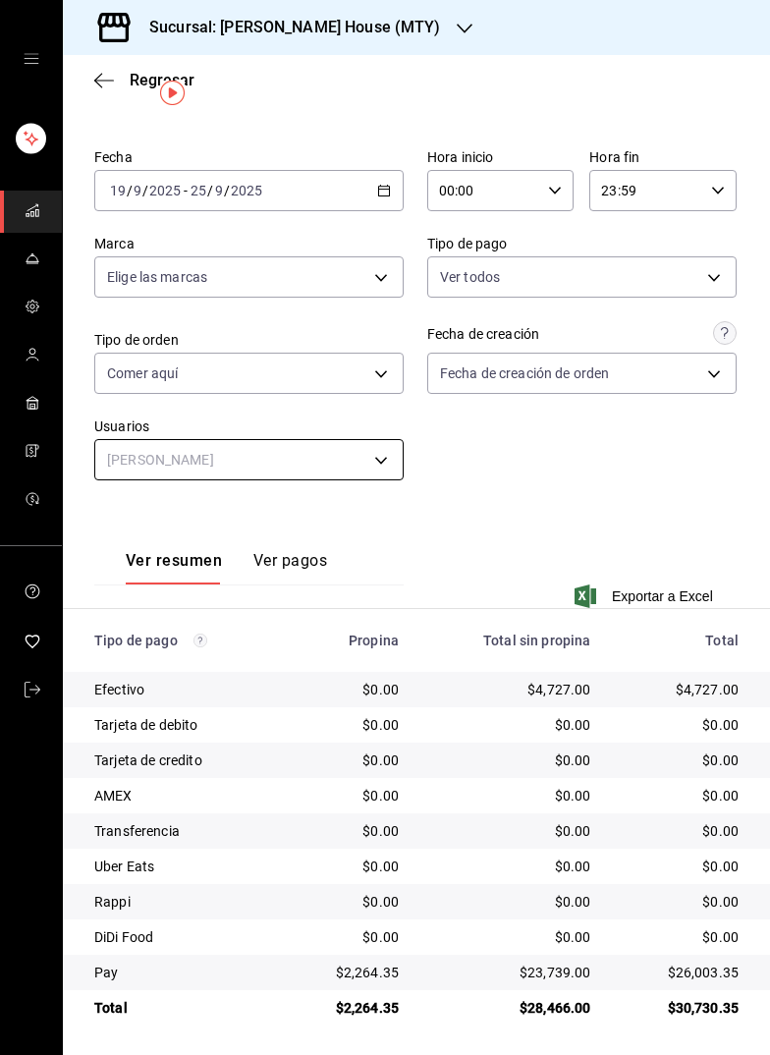
click at [328, 461] on body "Sucursal: [PERSON_NAME] House (MTY) Regresar Pagos Fecha [DATE] [DATE] - [DATE]…" at bounding box center [385, 527] width 770 height 1055
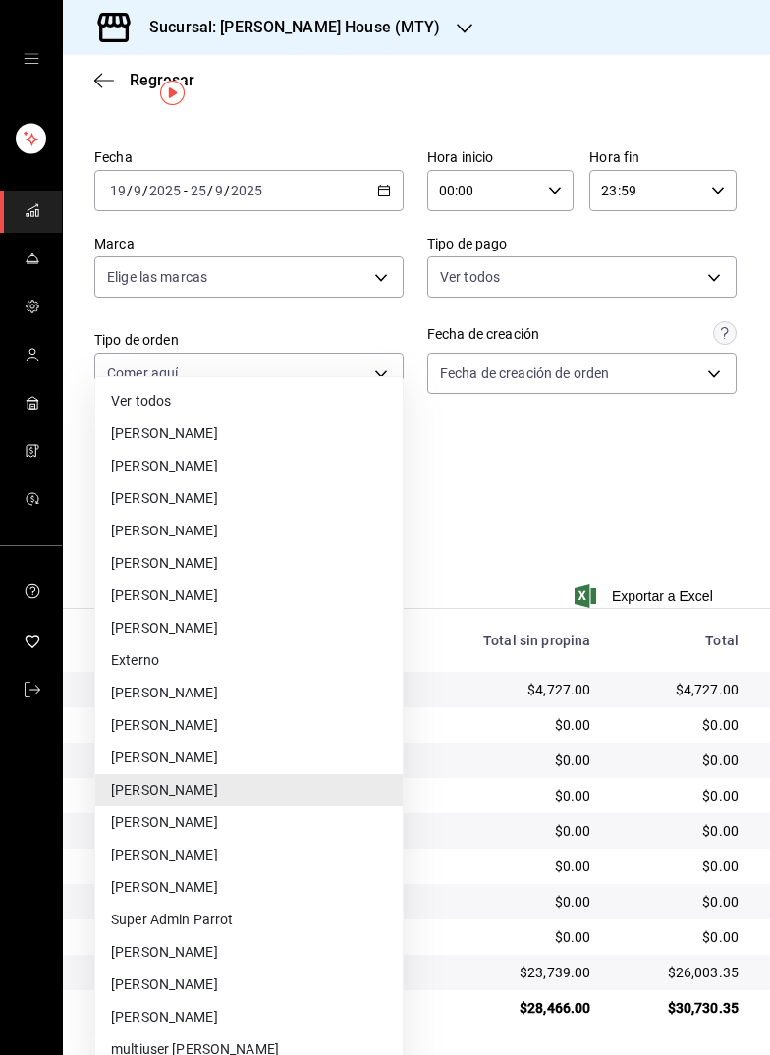
click at [174, 975] on li "[PERSON_NAME]" at bounding box center [248, 984] width 307 height 32
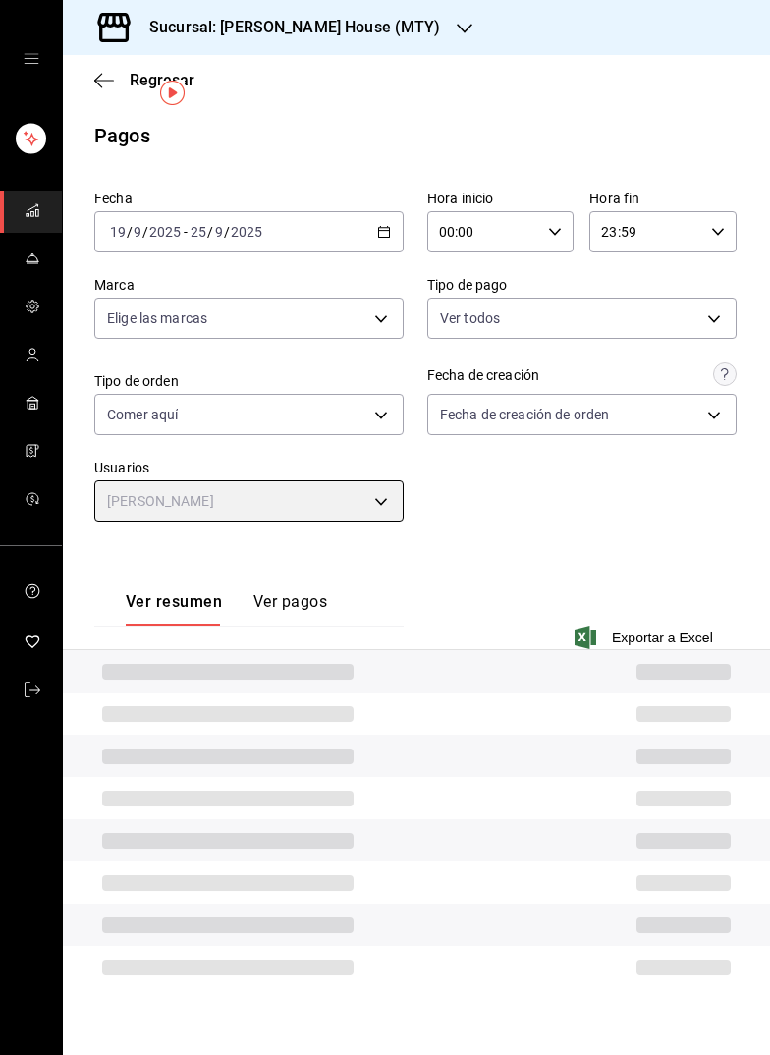
type input "02f43c51-eaef-4eb7-b5e8-b2838a9faec0"
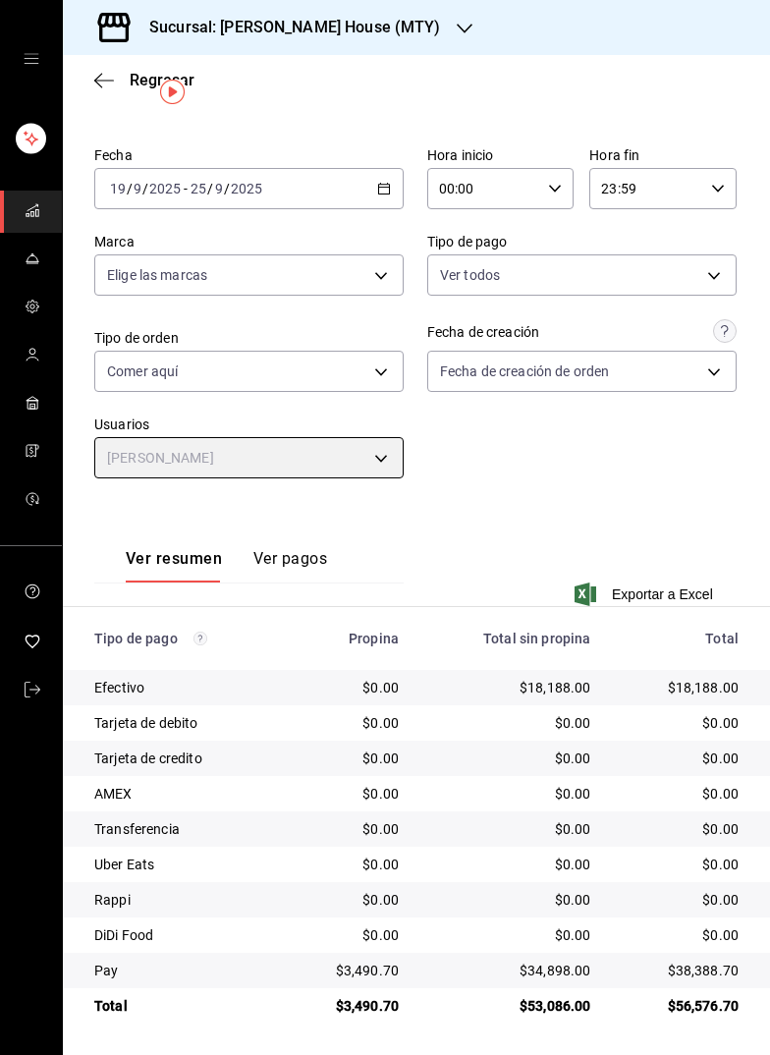
scroll to position [41, 0]
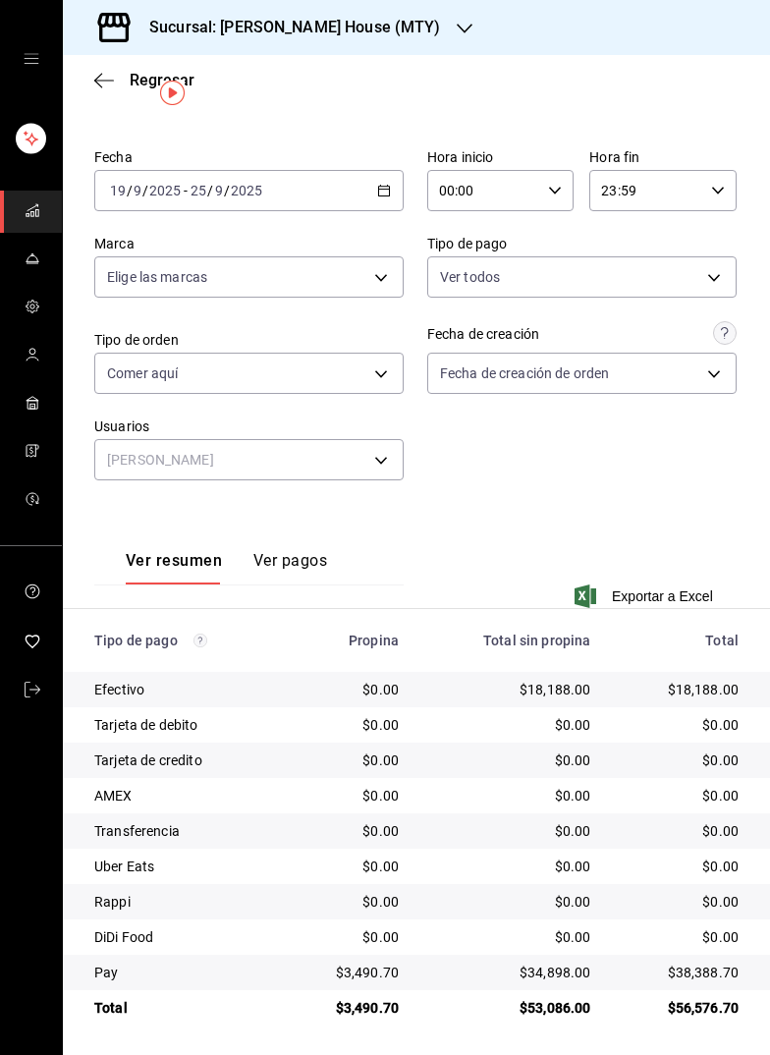
click at [465, 508] on div "Ver resumen Ver pagos Exportar a Excel" at bounding box center [416, 568] width 707 height 128
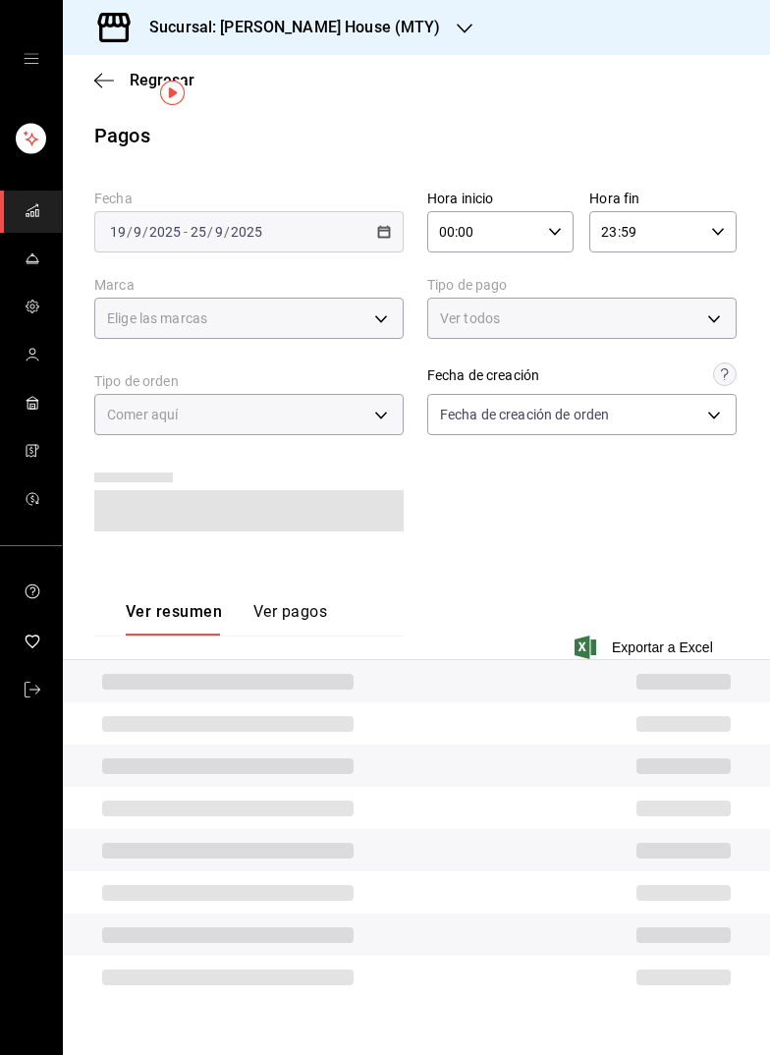
scroll to position [0, 0]
